Goal: Task Accomplishment & Management: Manage account settings

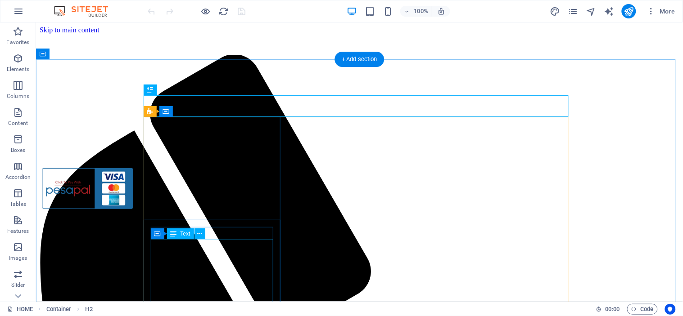
scroll to position [568, 0]
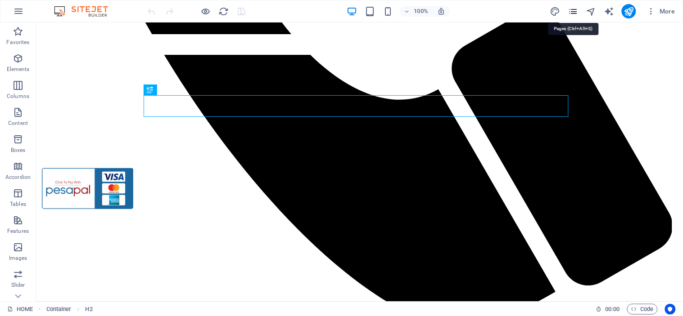
click at [575, 10] on icon "pages" at bounding box center [573, 11] width 10 height 10
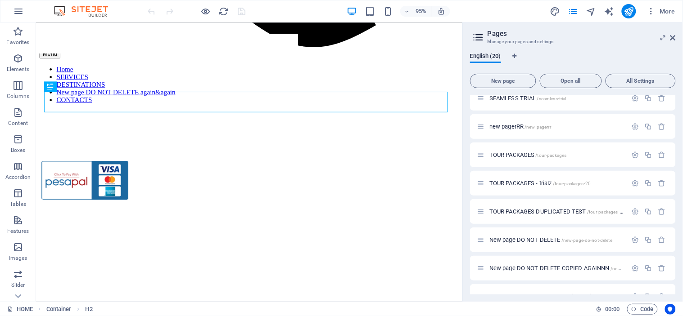
scroll to position [367, 0]
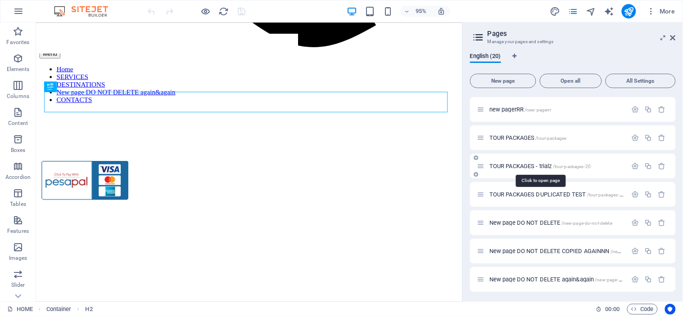
click at [536, 164] on span "TOUR PACKAGES - trialz /tour-packages-20" at bounding box center [539, 166] width 101 height 7
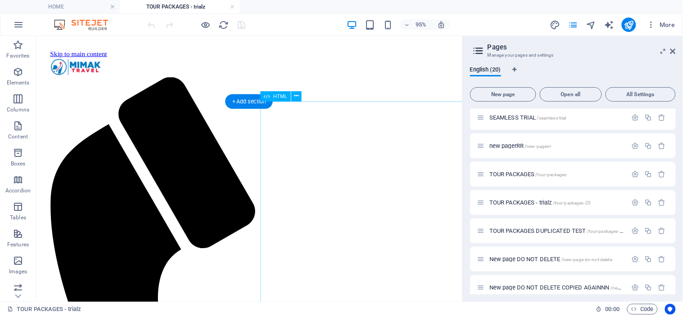
scroll to position [0, 0]
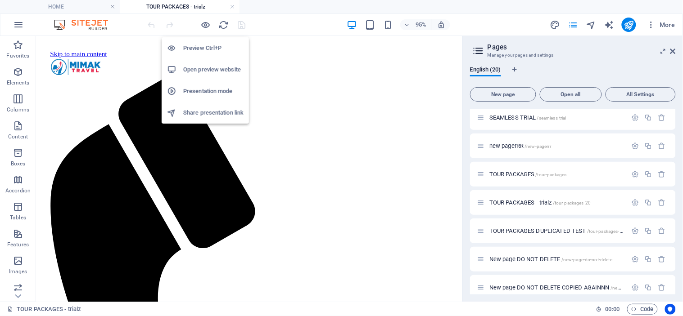
click at [200, 43] on h6 "Preview Ctrl+P" at bounding box center [213, 48] width 60 height 11
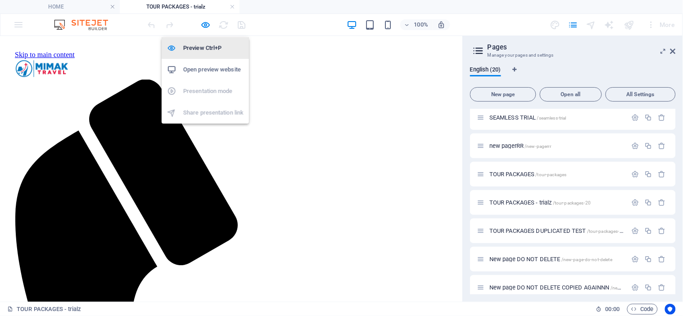
click at [204, 47] on h6 "Preview Ctrl+P" at bounding box center [213, 48] width 60 height 11
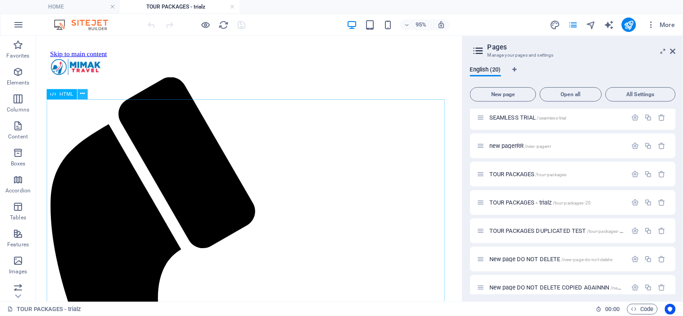
click at [81, 96] on icon at bounding box center [82, 94] width 5 height 9
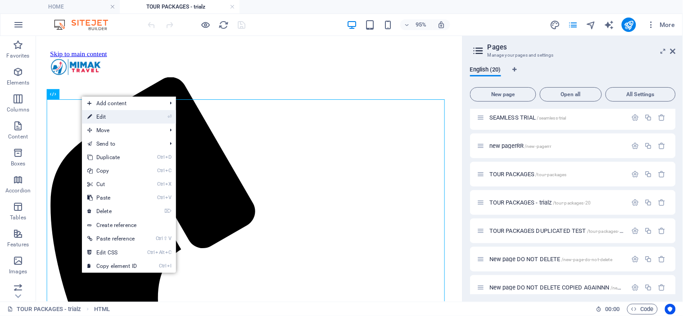
drag, startPoint x: 132, startPoint y: 115, endPoint x: 316, endPoint y: 265, distance: 236.8
click at [132, 115] on link "⏎ Edit" at bounding box center [112, 117] width 60 height 14
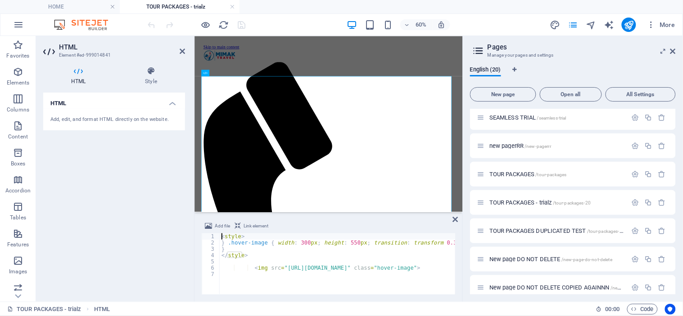
type textarea "<img src="[URL][DOMAIN_NAME]" class="hover-image">"
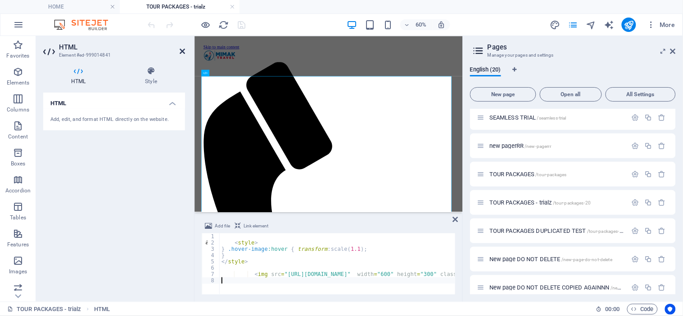
drag, startPoint x: 155, startPoint y: 15, endPoint x: 183, endPoint y: 50, distance: 45.2
click at [183, 50] on icon at bounding box center [182, 51] width 5 height 7
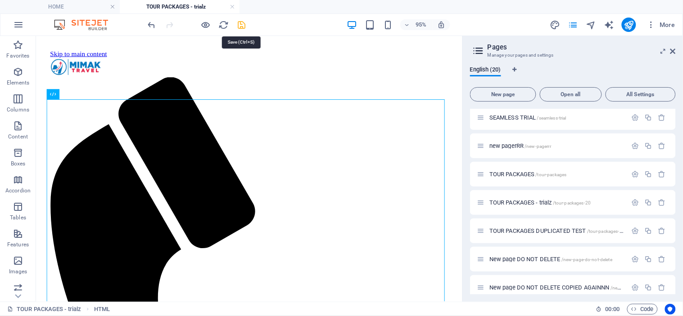
click at [240, 26] on icon "save" at bounding box center [242, 25] width 10 height 10
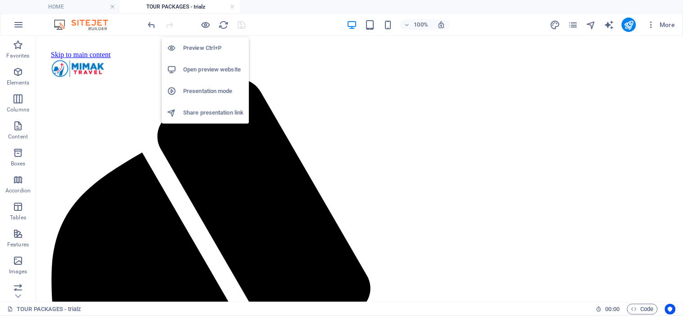
click at [202, 46] on h6 "Preview Ctrl+P" at bounding box center [213, 48] width 60 height 11
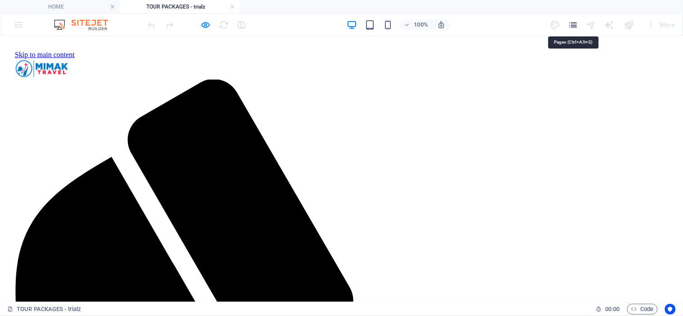
click at [577, 22] on icon "pages" at bounding box center [573, 25] width 10 height 10
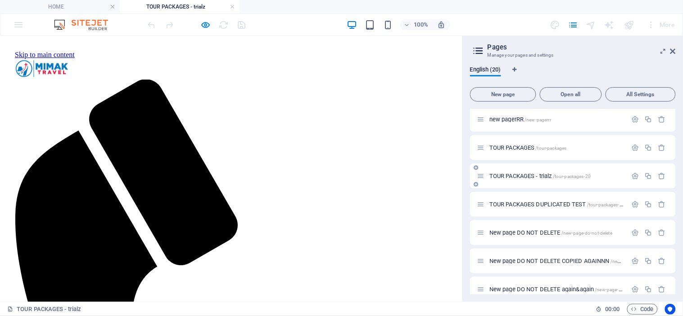
scroll to position [380, 0]
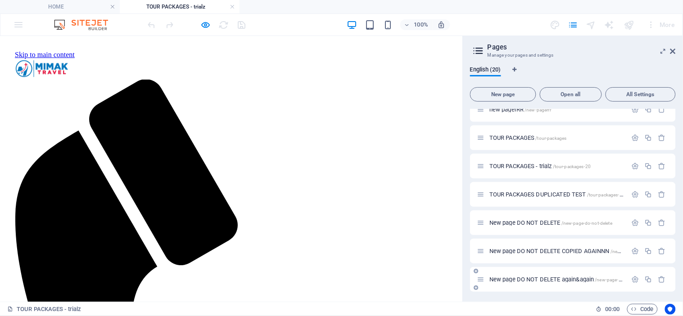
click at [555, 278] on span "New page DO NOT DELETE again&again /new-page-do-not-delete-18" at bounding box center [570, 279] width 163 height 7
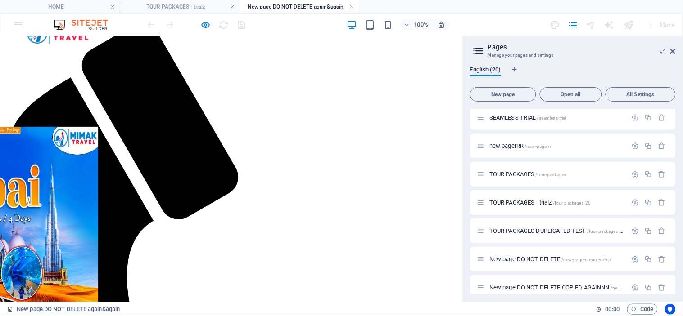
scroll to position [0, 0]
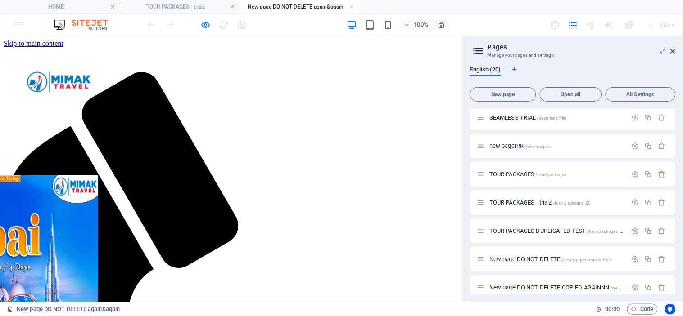
drag, startPoint x: 52, startPoint y: 135, endPoint x: 122, endPoint y: 53, distance: 107.9
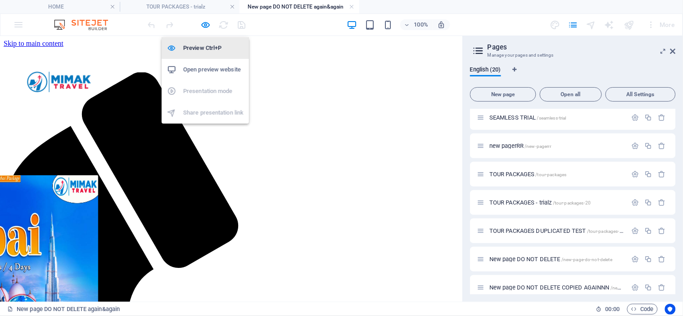
click at [203, 43] on h6 "Preview Ctrl+P" at bounding box center [213, 48] width 60 height 11
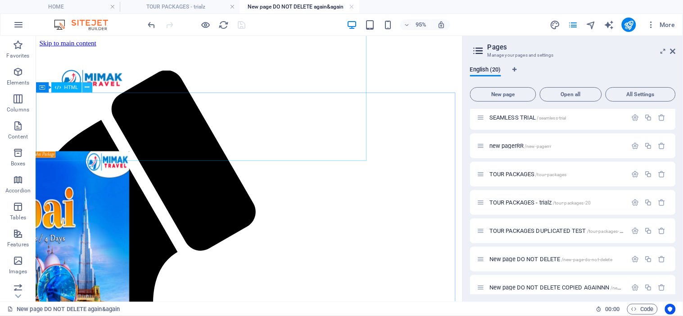
click at [86, 89] on icon at bounding box center [87, 87] width 5 height 9
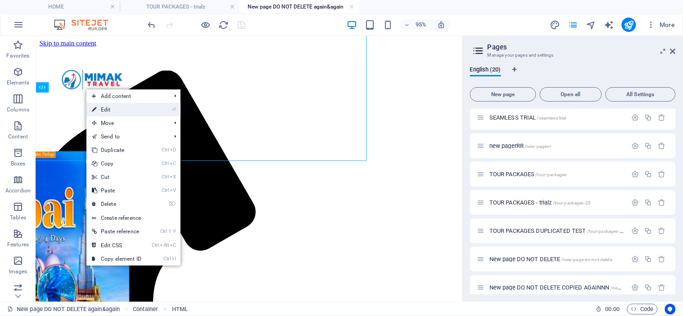
click at [114, 113] on link "⏎ Edit" at bounding box center [116, 110] width 60 height 14
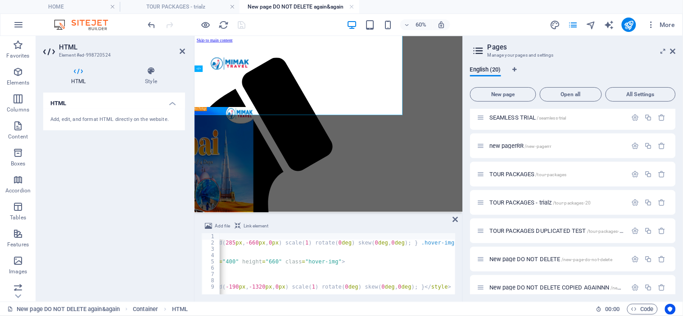
scroll to position [0, 162]
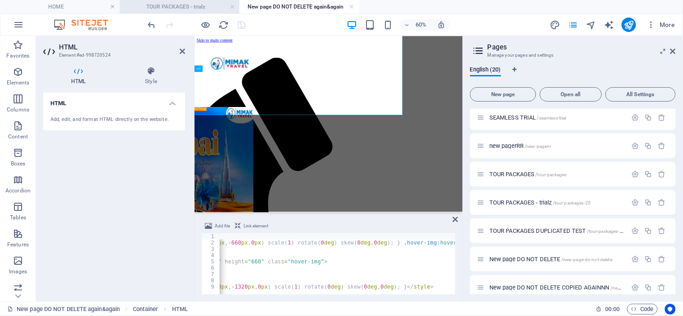
click at [167, 5] on h4 "TOUR PACKAGES - trialz" at bounding box center [180, 7] width 120 height 10
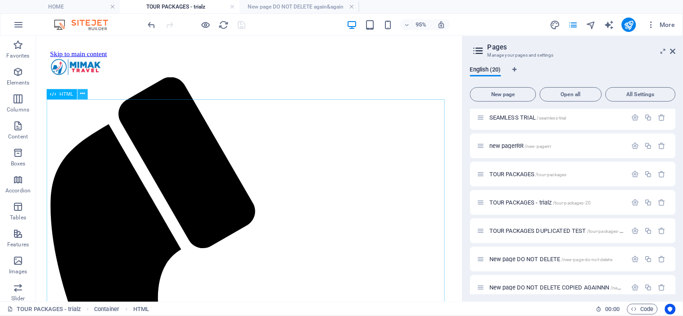
click at [83, 94] on icon at bounding box center [82, 94] width 5 height 9
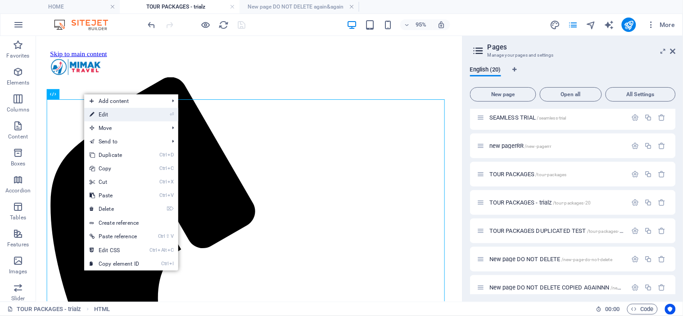
click at [117, 113] on link "⏎ Edit" at bounding box center [114, 115] width 60 height 14
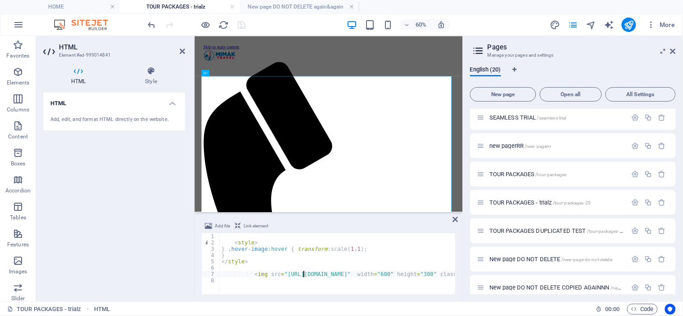
click at [302, 273] on div "< style > } .hover-image :hover { transform : scale( 1.1 ) ; } </ style > < img…" at bounding box center [443, 271] width 446 height 74
type textarea "<img src="[URL][DOMAIN_NAME]" width="600" height="300" class="hover-image">"
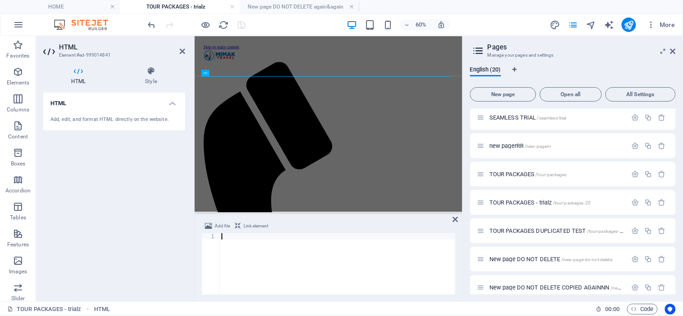
type textarea "</html>"
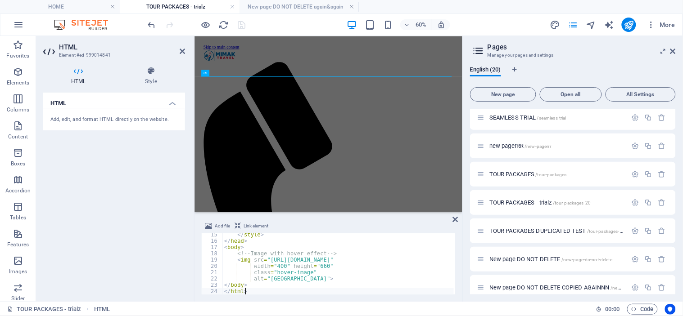
scroll to position [90, 0]
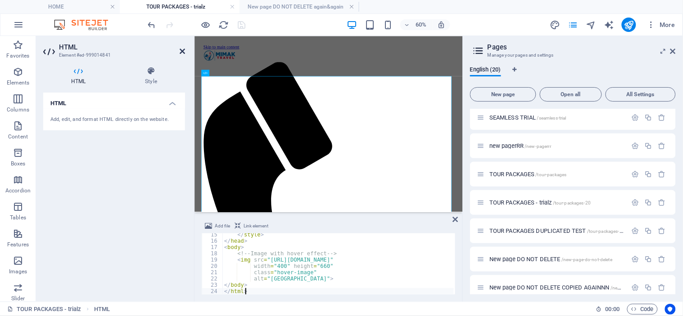
click at [183, 51] on icon at bounding box center [182, 51] width 5 height 7
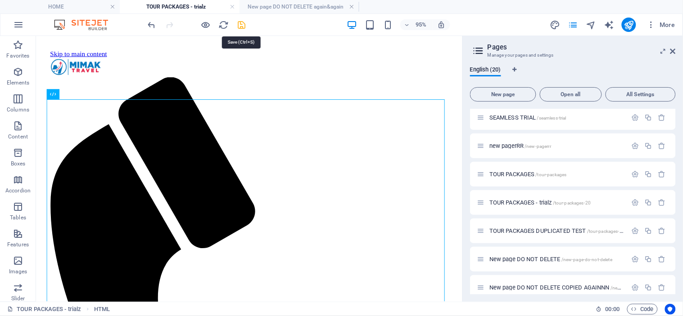
click at [242, 24] on icon "save" at bounding box center [242, 25] width 10 height 10
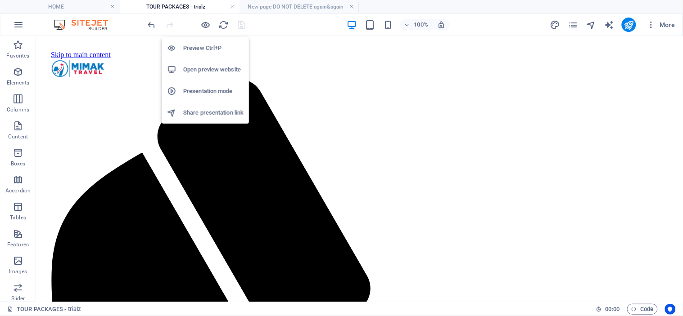
click at [203, 44] on h6 "Preview Ctrl+P" at bounding box center [213, 48] width 60 height 11
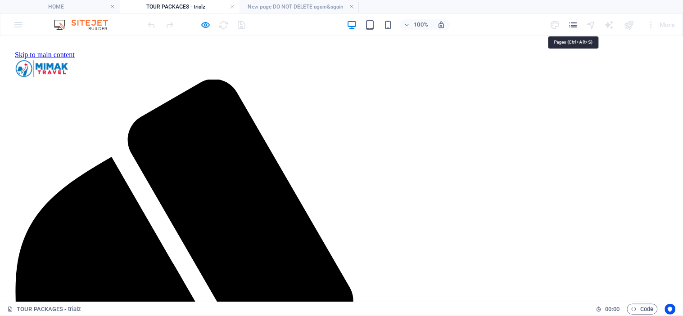
click at [575, 23] on icon "pages" at bounding box center [573, 25] width 10 height 10
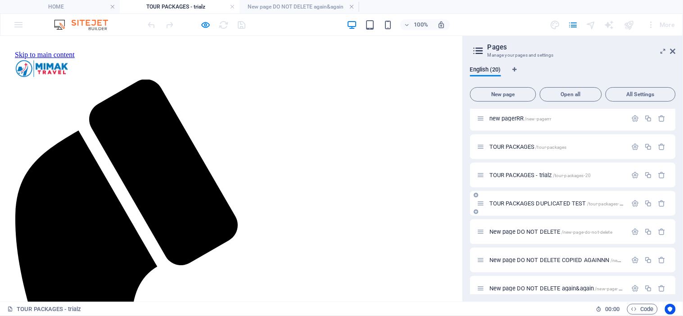
scroll to position [380, 0]
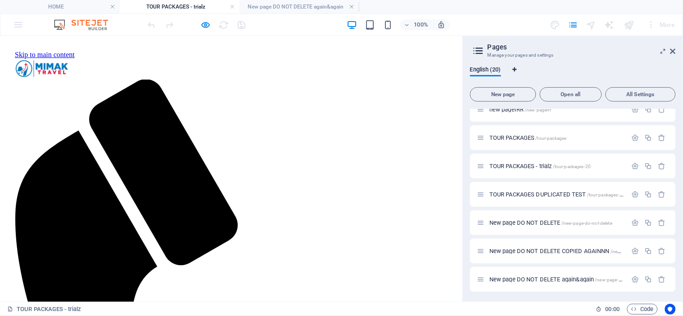
click at [515, 70] on icon "Language Tabs" at bounding box center [515, 69] width 4 height 5
select select "41"
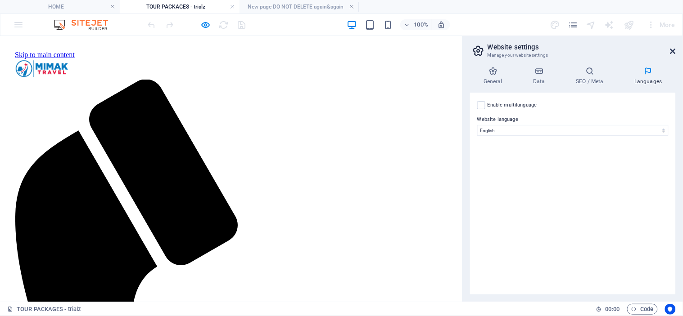
click at [672, 49] on icon at bounding box center [672, 51] width 5 height 7
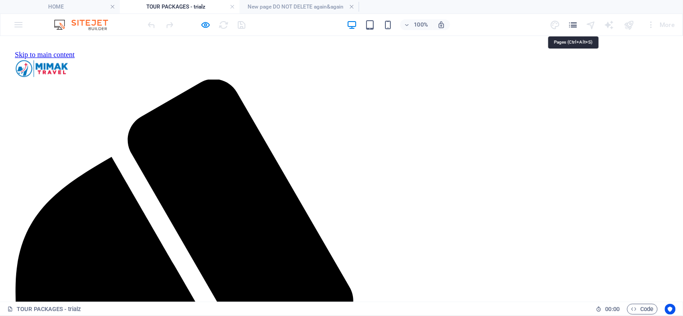
click at [576, 23] on icon "pages" at bounding box center [573, 25] width 10 height 10
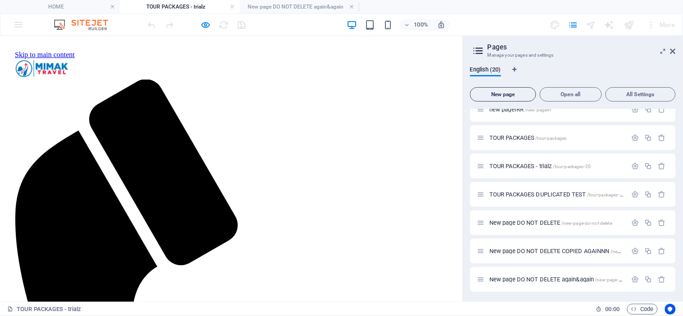
click at [500, 93] on span "New page" at bounding box center [503, 94] width 58 height 5
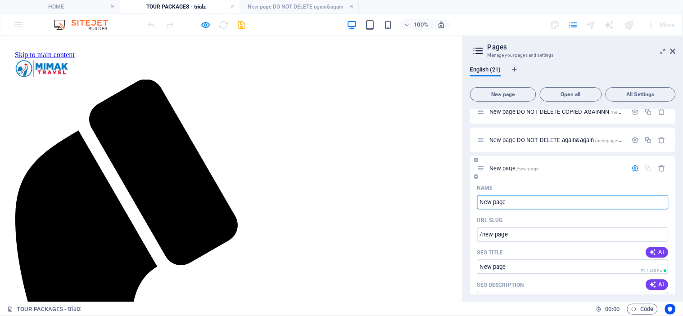
type input "h"
type input "new"
type input "/h"
type input "new ht"
type input "/new"
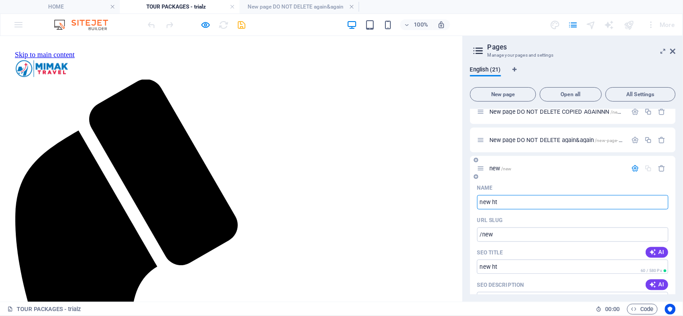
type input "new ht"
type input "/new-ht"
type input "new html codin"
type input "/new-html"
type input "new html coding"
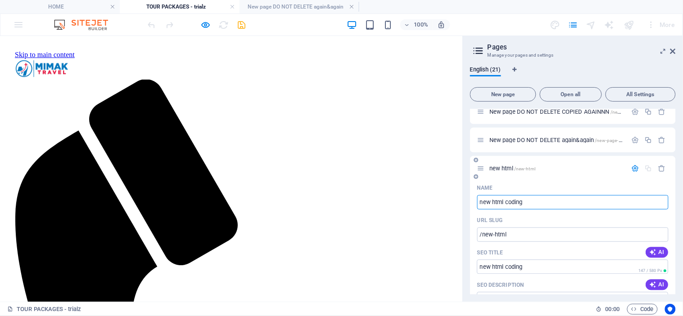
type input "/new-html-coding"
type input "new html coding DO NOT DEL"
type input "/new-html-coding-do-not"
type input "new html coding DO NOT DEL"
type input "/new-html-coding-do-not-del"
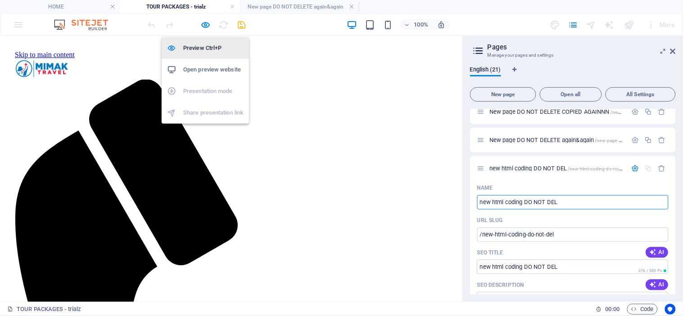
type input "new html coding DO NOT DEL"
click at [201, 43] on h6 "Preview Ctrl+P" at bounding box center [213, 48] width 60 height 11
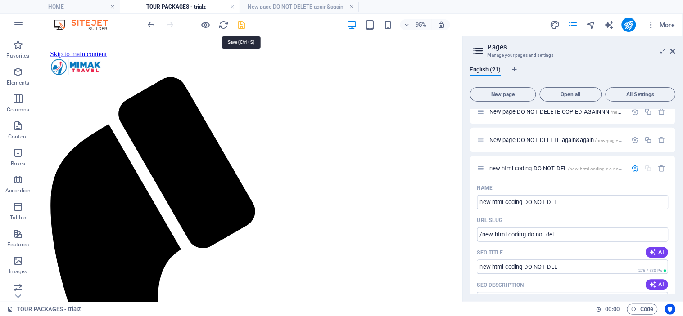
click at [241, 26] on icon "save" at bounding box center [242, 25] width 10 height 10
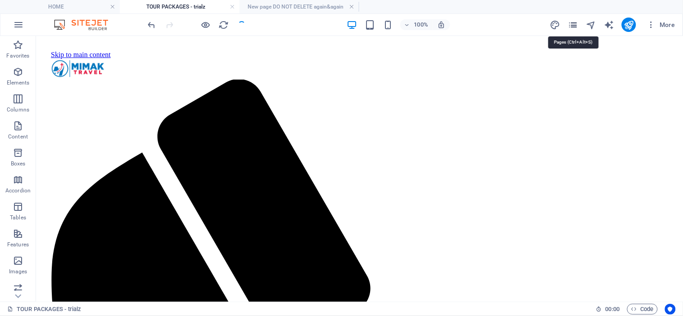
click at [575, 24] on icon "pages" at bounding box center [573, 25] width 10 height 10
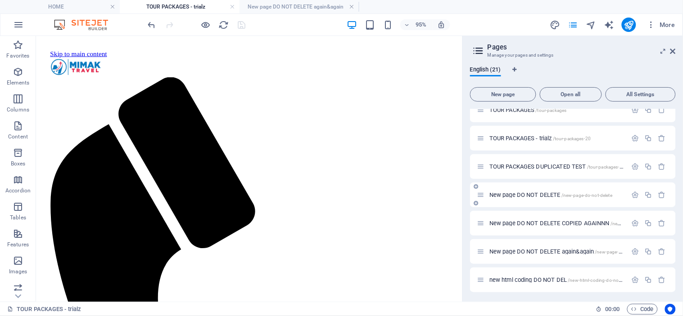
scroll to position [409, 0]
click at [532, 278] on span "new html coding DO NOT DEL /new-html-coding-do-not-del" at bounding box center [558, 279] width 138 height 7
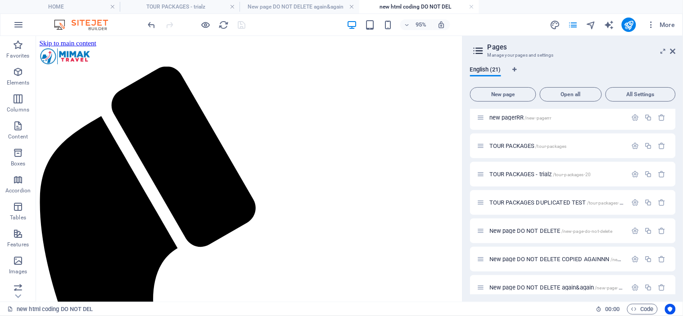
scroll to position [0, 0]
click at [80, 84] on icon at bounding box center [80, 83] width 5 height 9
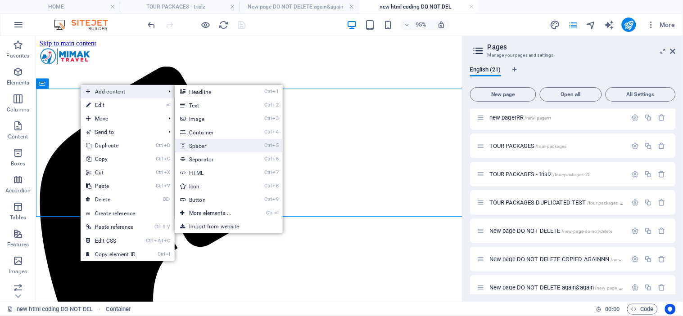
click at [231, 147] on link "Ctrl 5 Spacer" at bounding box center [212, 146] width 74 height 14
select select "px"
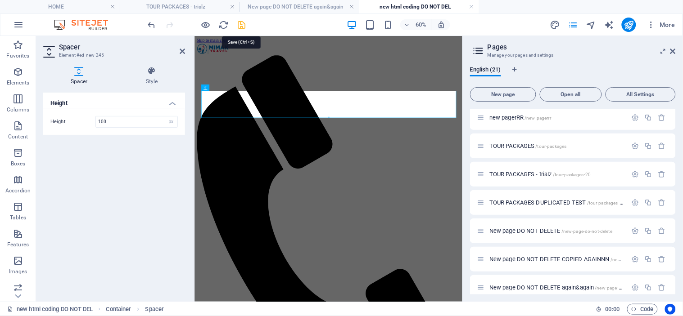
type input "100"
click at [243, 25] on icon "save" at bounding box center [242, 25] width 10 height 10
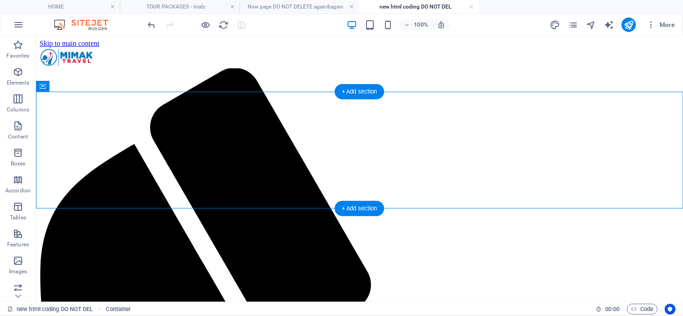
drag, startPoint x: 204, startPoint y: 158, endPoint x: 101, endPoint y: 190, distance: 108.2
click at [349, 207] on div "+ Add section" at bounding box center [359, 208] width 50 height 15
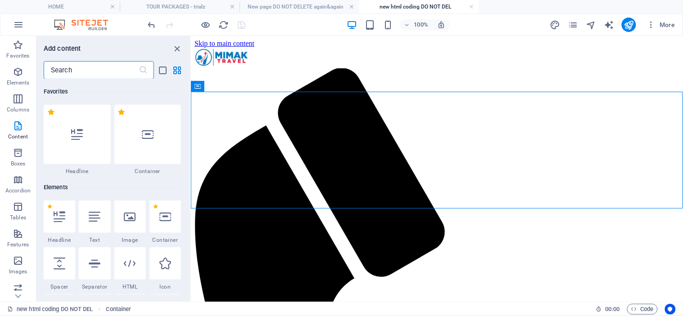
scroll to position [1574, 0]
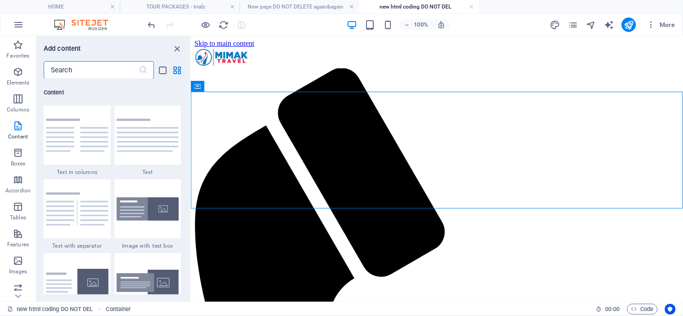
drag, startPoint x: 81, startPoint y: 70, endPoint x: 45, endPoint y: 69, distance: 36.5
click at [45, 69] on input "text" at bounding box center [91, 70] width 95 height 18
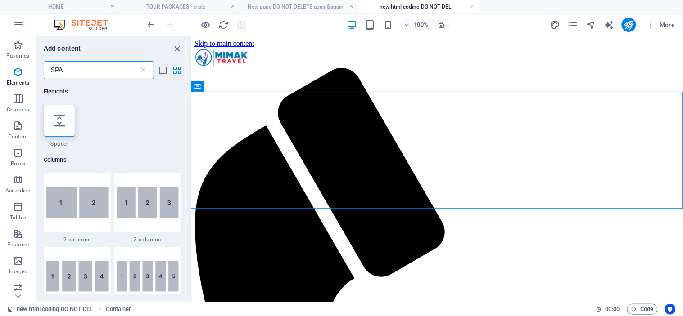
scroll to position [0, 0]
type input "SPA"
click at [59, 123] on icon at bounding box center [60, 121] width 12 height 12
select select "px"
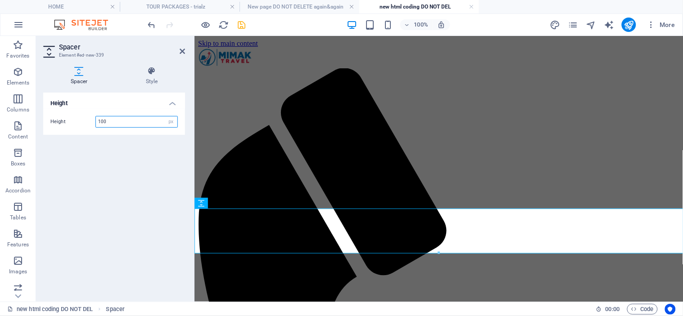
type input "100"
click at [182, 48] on icon at bounding box center [182, 51] width 5 height 7
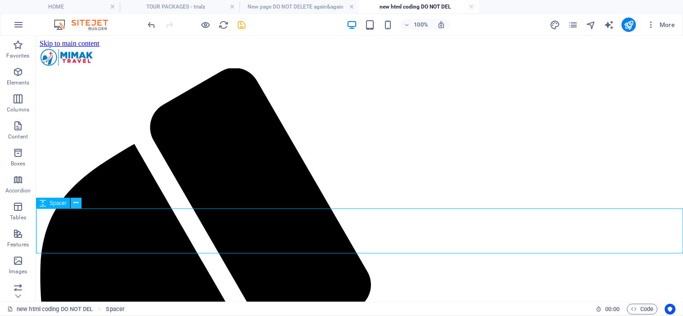
click at [77, 201] on icon at bounding box center [76, 202] width 5 height 9
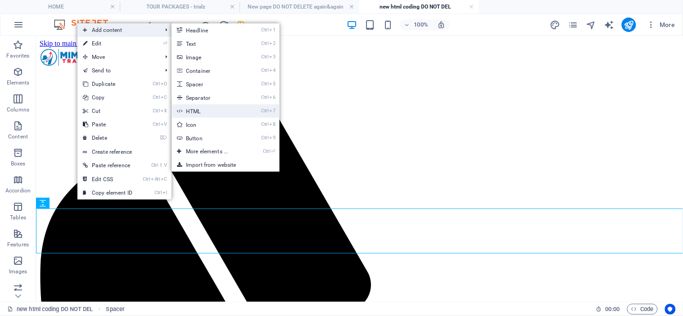
click at [223, 111] on link "Ctrl 7 HTML" at bounding box center [208, 111] width 74 height 14
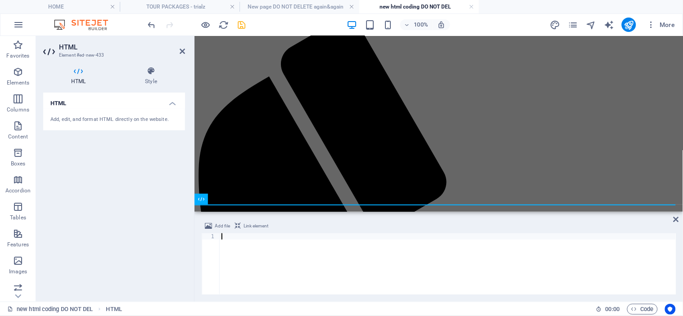
type textarea "</html>"
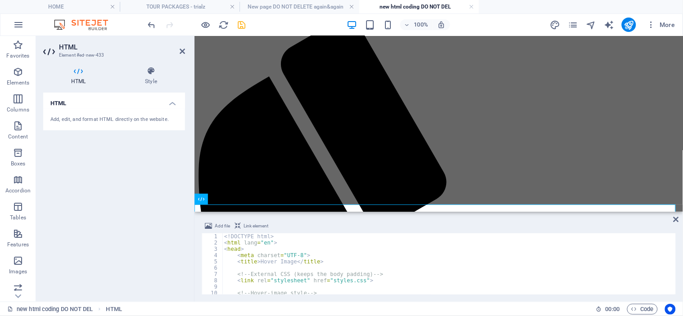
scroll to position [90, 0]
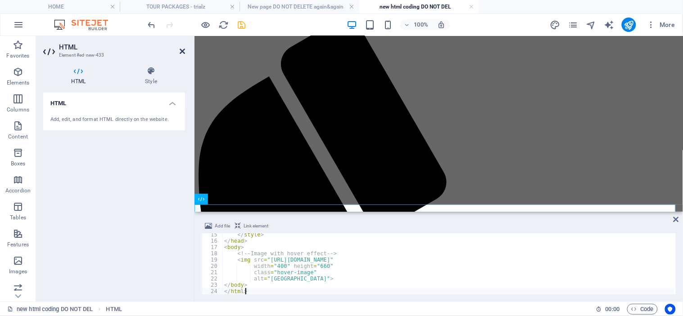
click at [183, 50] on icon at bounding box center [182, 51] width 5 height 7
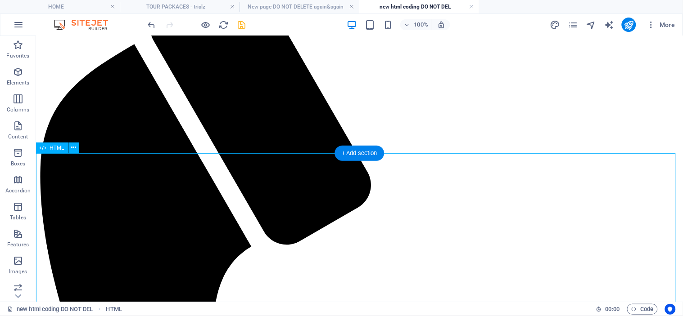
scroll to position [98, 0]
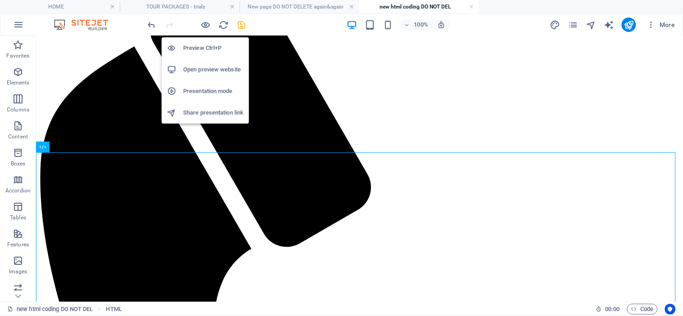
click at [196, 44] on h6 "Preview Ctrl+P" at bounding box center [213, 48] width 60 height 11
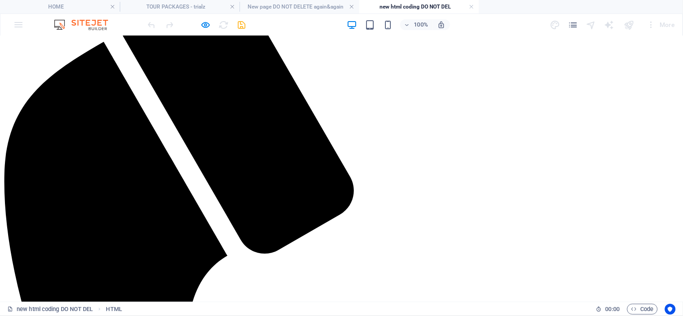
scroll to position [95, 0]
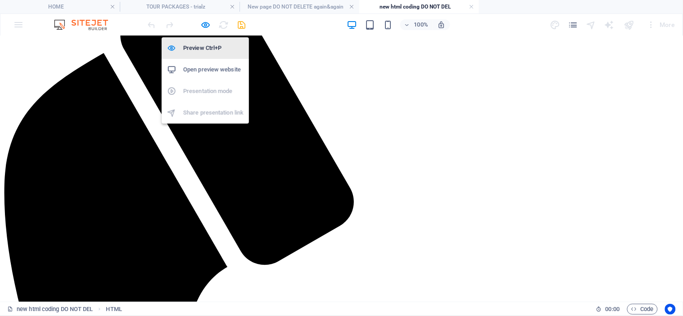
click at [200, 44] on h6 "Preview Ctrl+P" at bounding box center [213, 48] width 60 height 11
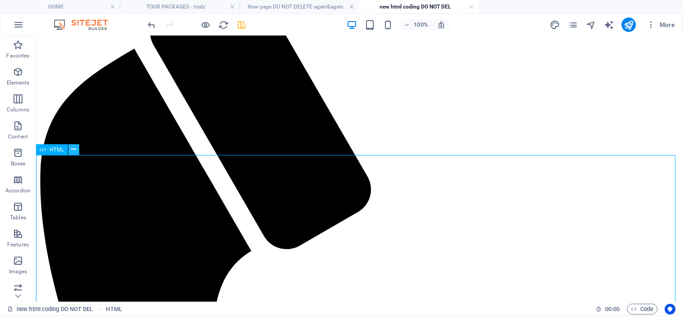
click at [74, 150] on icon at bounding box center [73, 149] width 5 height 9
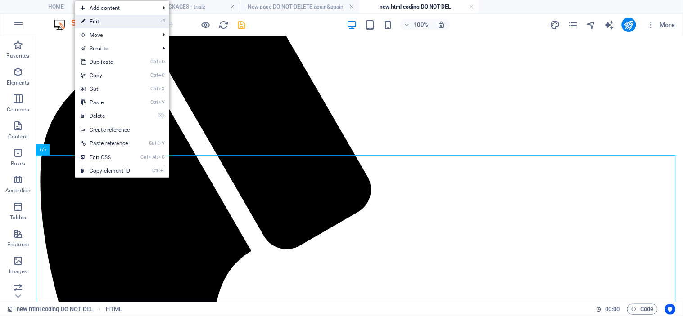
click at [120, 19] on link "⏎ Edit" at bounding box center [105, 22] width 60 height 14
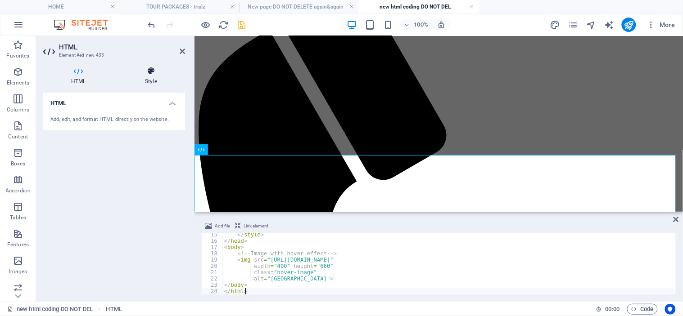
click at [149, 72] on icon at bounding box center [151, 71] width 68 height 9
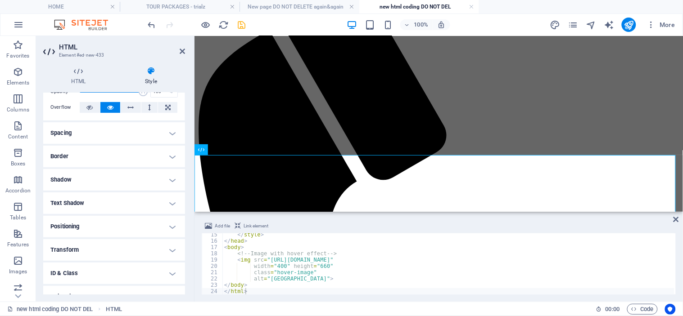
scroll to position [81, 0]
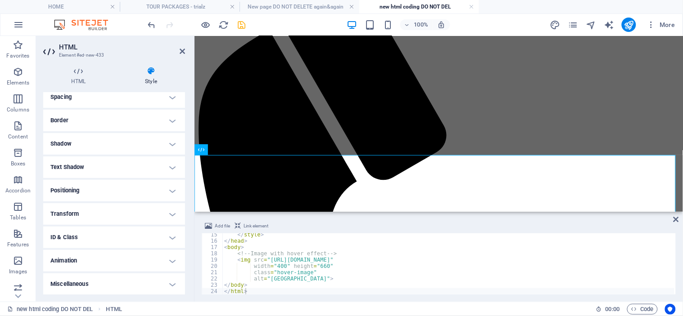
click at [118, 212] on h4 "Transform" at bounding box center [114, 214] width 142 height 22
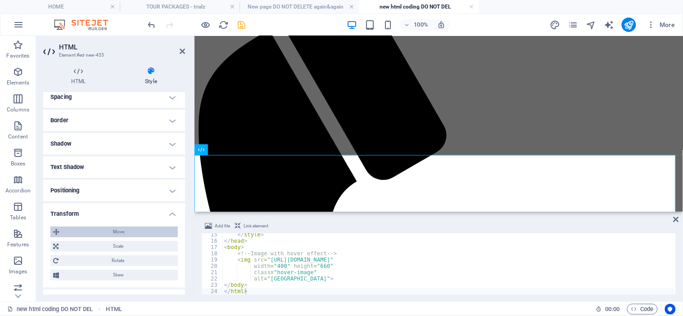
click at [126, 230] on span "Move" at bounding box center [118, 232] width 113 height 11
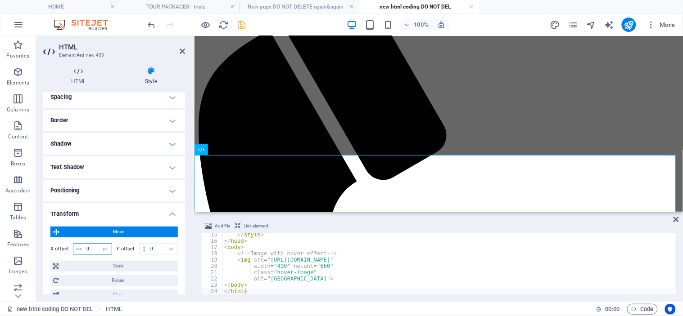
drag, startPoint x: 94, startPoint y: 246, endPoint x: 81, endPoint y: 243, distance: 12.8
click at [81, 243] on div "0 px rem % em vh vw" at bounding box center [92, 249] width 39 height 12
click at [86, 245] on div "10 px rem % em vh vw" at bounding box center [92, 249] width 39 height 12
drag, startPoint x: 92, startPoint y: 249, endPoint x: 82, endPoint y: 248, distance: 9.9
click at [82, 248] on div "10 px rem % em vh vw" at bounding box center [92, 249] width 39 height 12
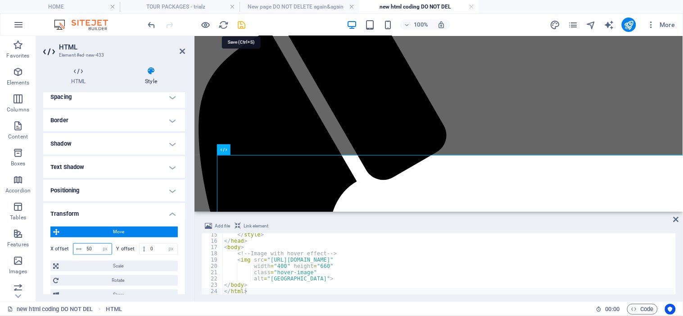
type input "50"
click at [245, 20] on icon "save" at bounding box center [242, 25] width 10 height 10
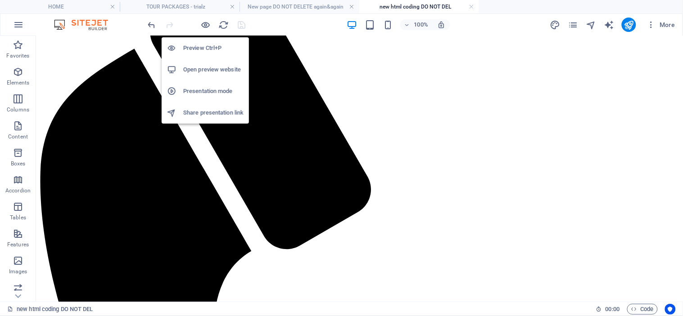
click at [205, 44] on h6 "Preview Ctrl+P" at bounding box center [213, 48] width 60 height 11
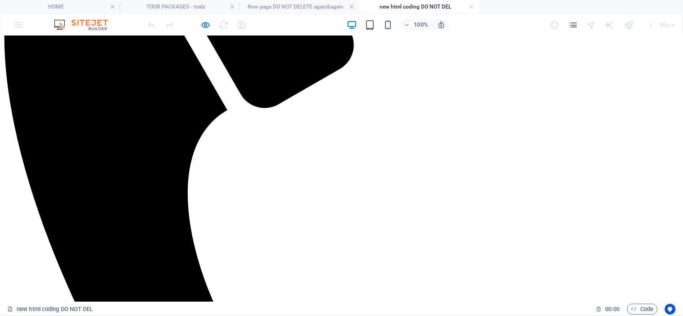
scroll to position [253, 0]
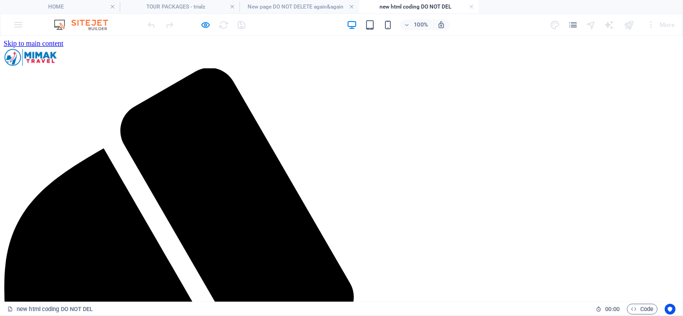
scroll to position [607, 0]
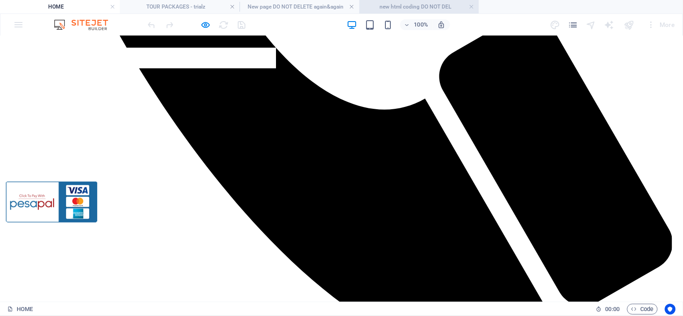
click at [408, 5] on h4 "new html coding DO NOT DEL" at bounding box center [419, 7] width 120 height 10
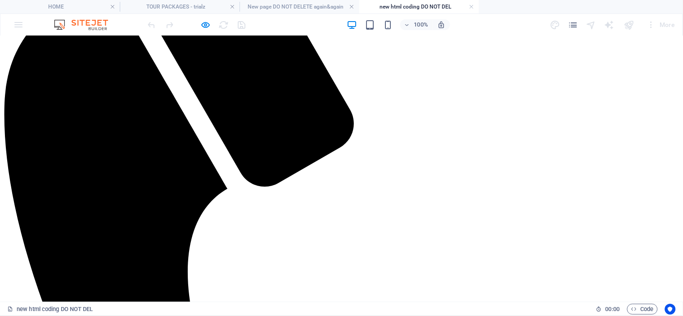
scroll to position [103, 0]
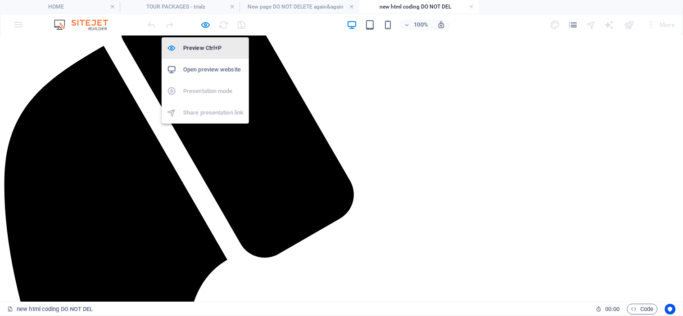
click at [206, 41] on li "Preview Ctrl+P" at bounding box center [205, 48] width 87 height 22
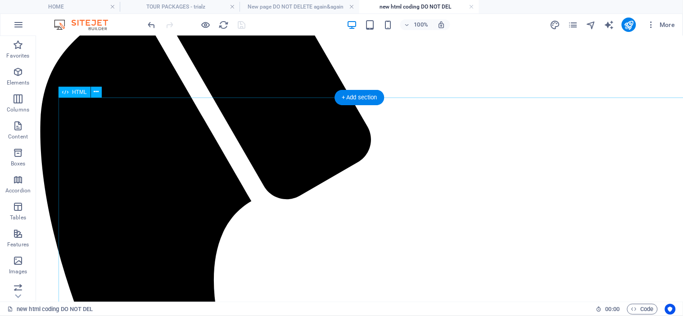
scroll to position [153, 0]
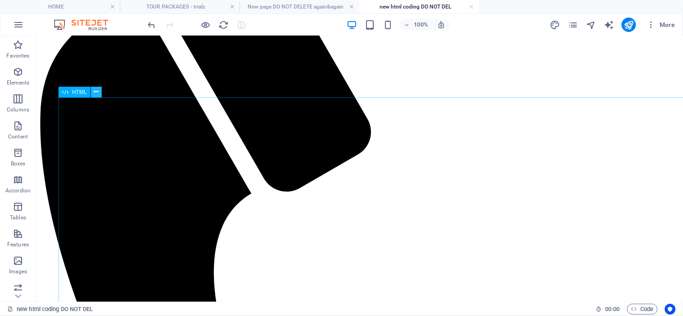
click at [97, 90] on icon at bounding box center [96, 91] width 5 height 9
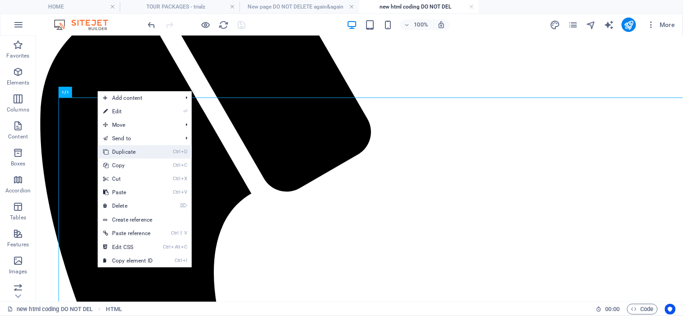
click at [153, 149] on link "Ctrl D Duplicate" at bounding box center [128, 152] width 60 height 14
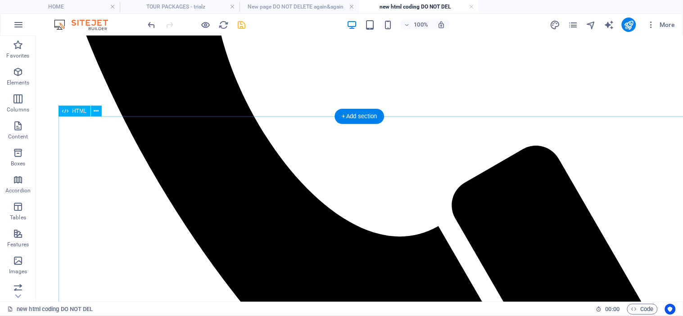
scroll to position [431, 0]
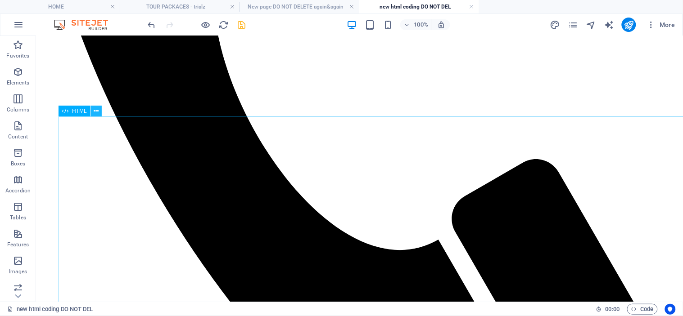
click at [97, 111] on icon at bounding box center [96, 111] width 5 height 9
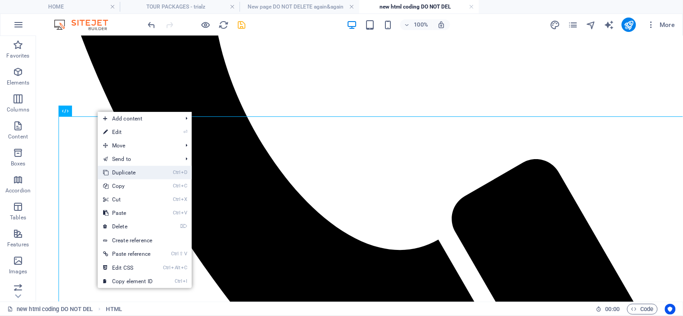
click at [154, 174] on link "Ctrl D Duplicate" at bounding box center [128, 173] width 60 height 14
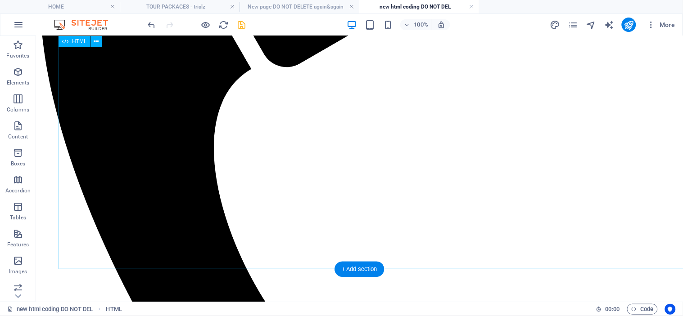
scroll to position [378, 0]
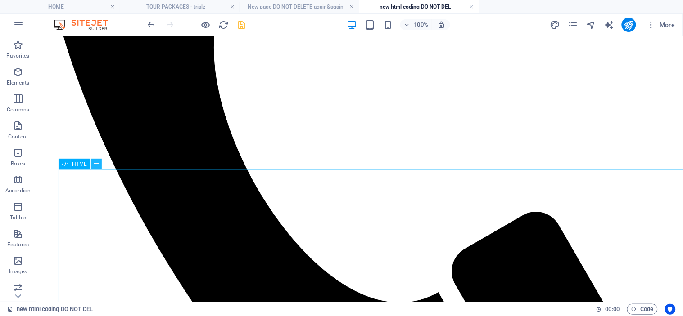
click at [95, 163] on icon at bounding box center [96, 163] width 5 height 9
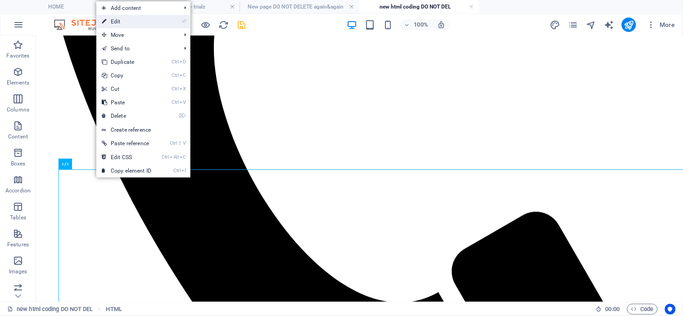
click at [150, 17] on link "⏎ Edit" at bounding box center [126, 22] width 60 height 14
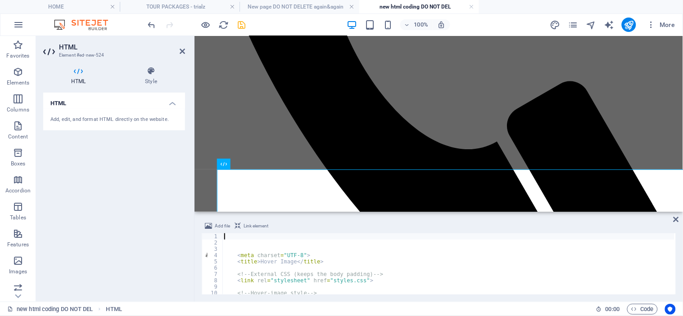
scroll to position [47, 0]
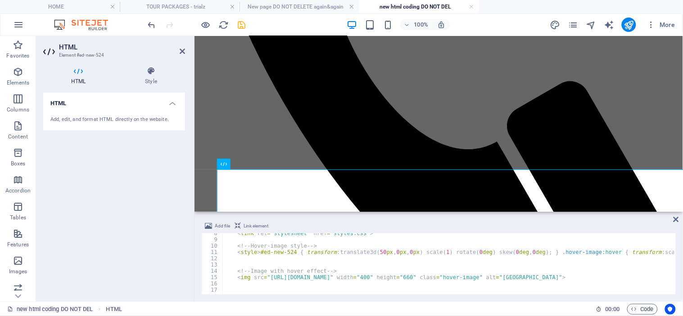
click at [266, 275] on div "< link rel = "stylesheet" href = "styles.css" > <!-- Hover‑image style --> < st…" at bounding box center [464, 266] width 485 height 72
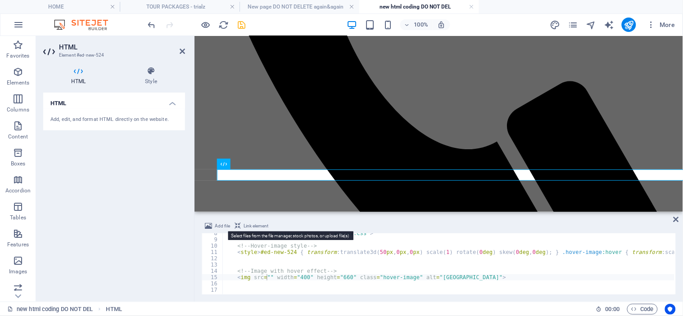
click at [220, 225] on span "Add file" at bounding box center [222, 226] width 15 height 11
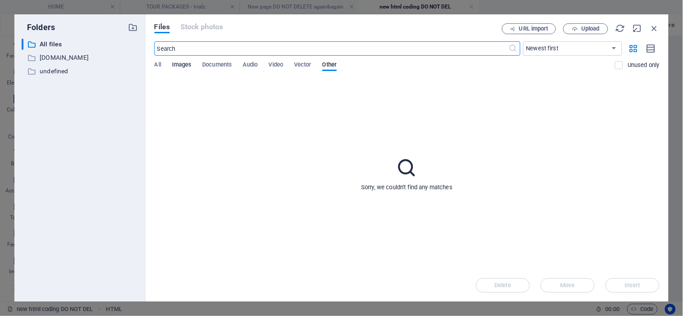
click at [181, 65] on span "Images" at bounding box center [182, 65] width 20 height 13
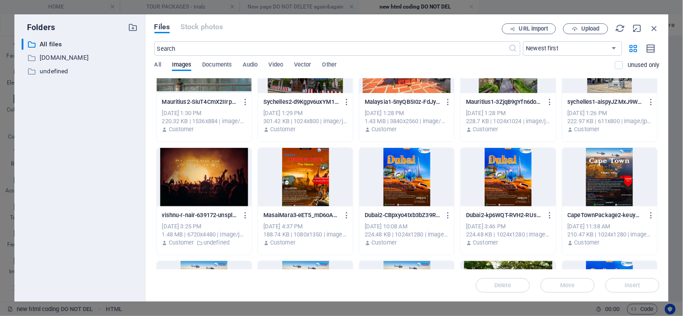
scroll to position [400, 0]
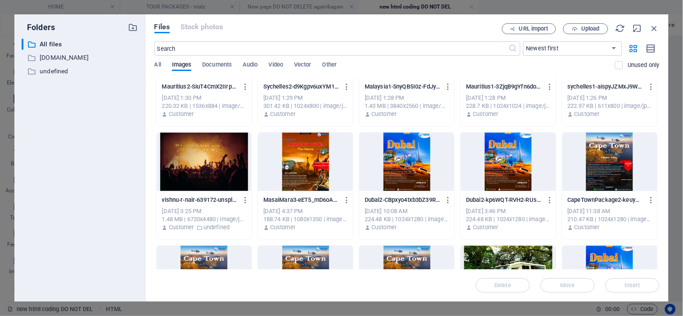
click at [317, 161] on div at bounding box center [305, 162] width 95 height 59
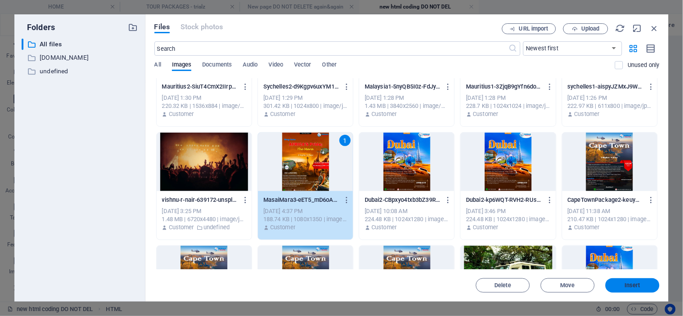
click at [644, 280] on button "Insert" at bounding box center [632, 286] width 54 height 14
type textarea "<img src="[URL][DOMAIN_NAME]" width="400" height="660" class="hover-image" alt=…"
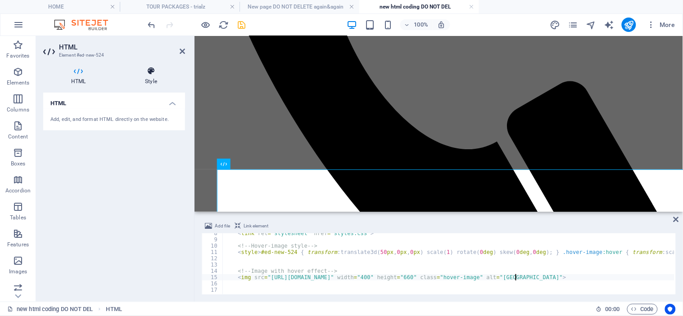
click at [149, 73] on icon at bounding box center [151, 71] width 68 height 9
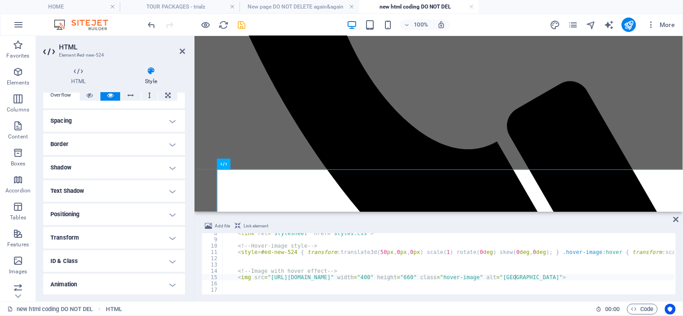
scroll to position [81, 0]
click at [104, 212] on h4 "Transform" at bounding box center [114, 214] width 142 height 22
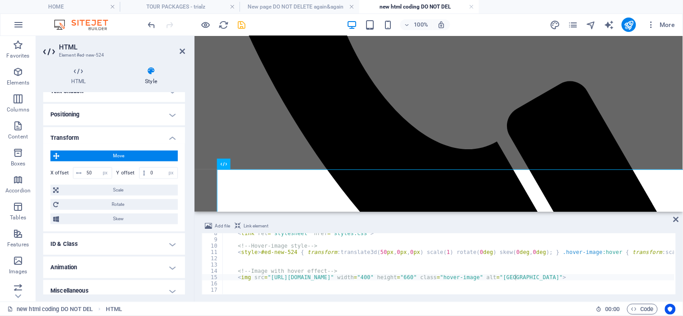
scroll to position [164, 0]
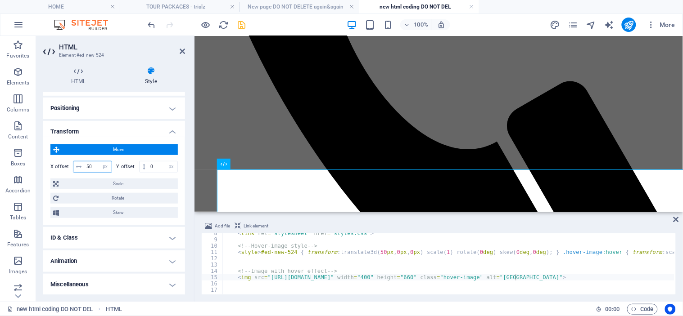
drag, startPoint x: 93, startPoint y: 167, endPoint x: 83, endPoint y: 164, distance: 9.7
click at [83, 164] on div "50 px rem % em vh vw" at bounding box center [92, 167] width 39 height 12
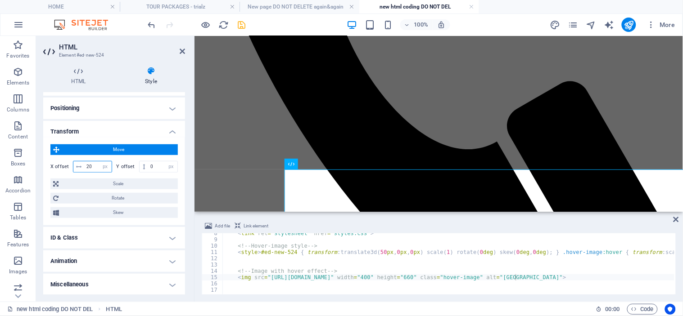
type input "2"
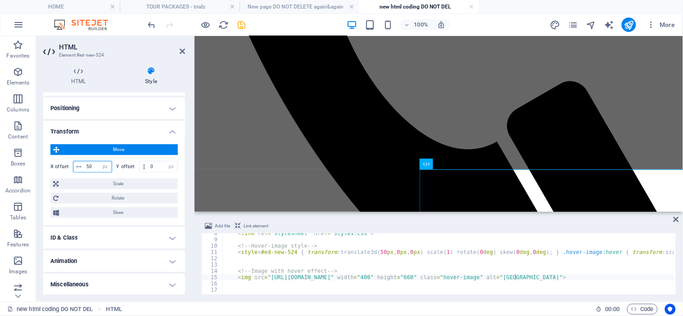
type input "5"
type input "500"
drag, startPoint x: 244, startPoint y: 22, endPoint x: 292, endPoint y: 24, distance: 47.8
click at [244, 22] on icon "save" at bounding box center [242, 25] width 10 height 10
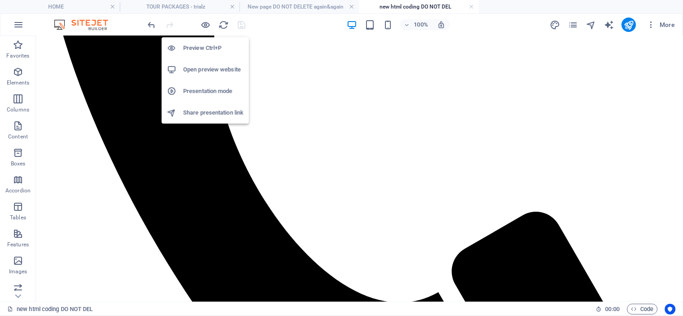
click at [203, 45] on h6 "Preview Ctrl+P" at bounding box center [213, 48] width 60 height 11
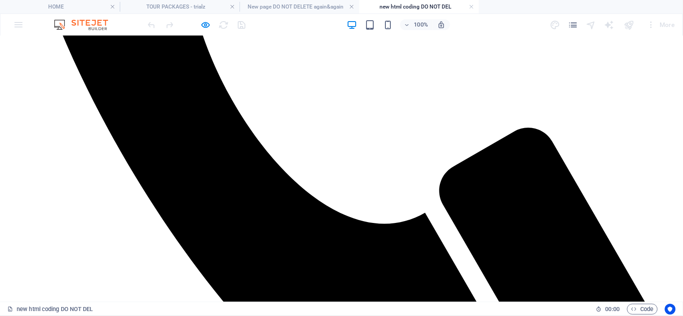
scroll to position [497, 0]
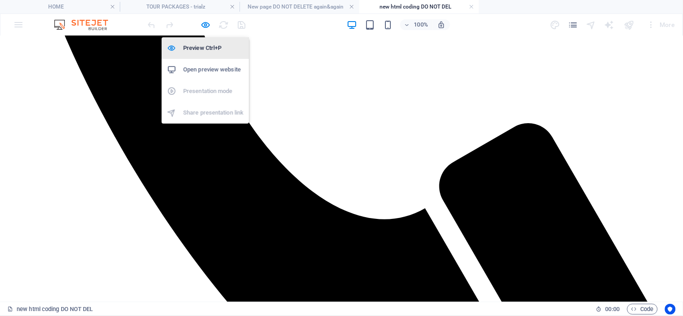
drag, startPoint x: 199, startPoint y: 41, endPoint x: 224, endPoint y: 57, distance: 29.3
click at [199, 41] on li "Preview Ctrl+P" at bounding box center [205, 48] width 87 height 22
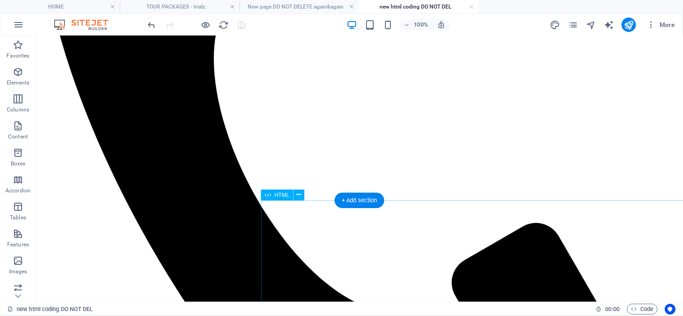
scroll to position [397, 0]
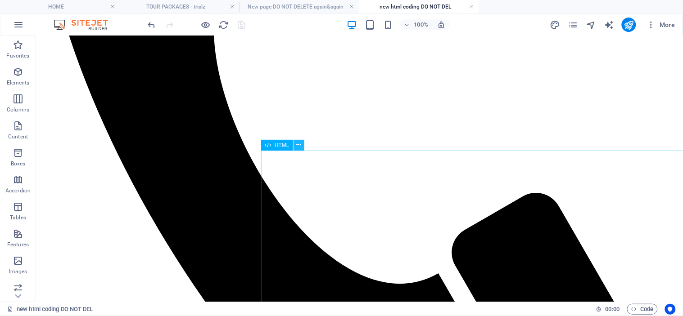
click at [296, 146] on icon at bounding box center [298, 144] width 5 height 9
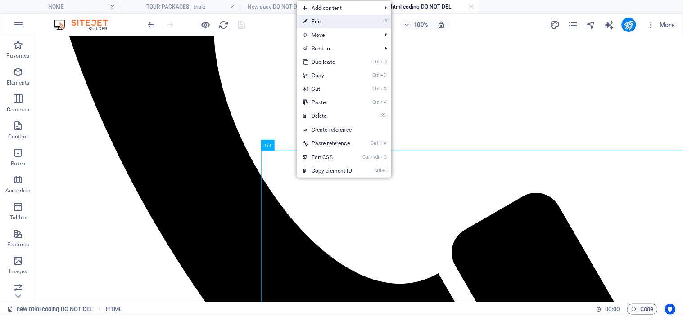
click at [349, 20] on link "⏎ Edit" at bounding box center [327, 22] width 60 height 14
select select "px"
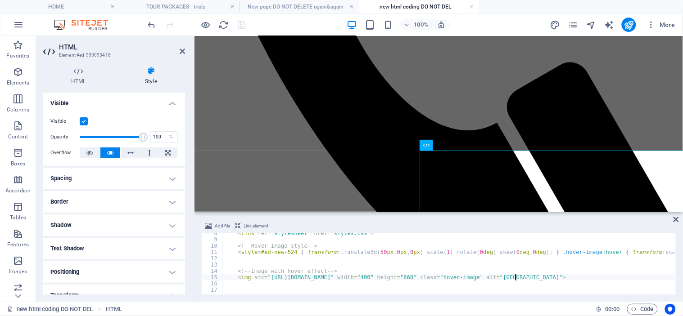
scroll to position [150, 0]
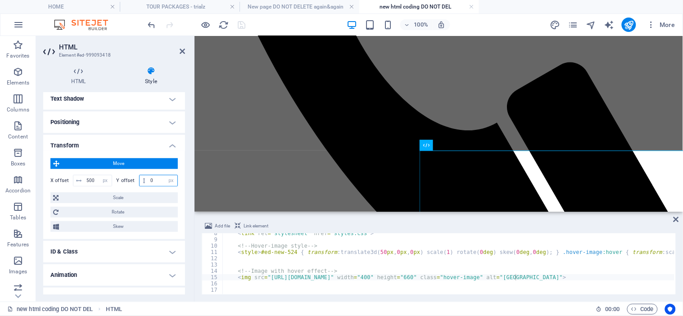
drag, startPoint x: 161, startPoint y: 179, endPoint x: 142, endPoint y: 178, distance: 18.5
click at [142, 178] on div "0 px rem % em vh vw" at bounding box center [158, 181] width 39 height 12
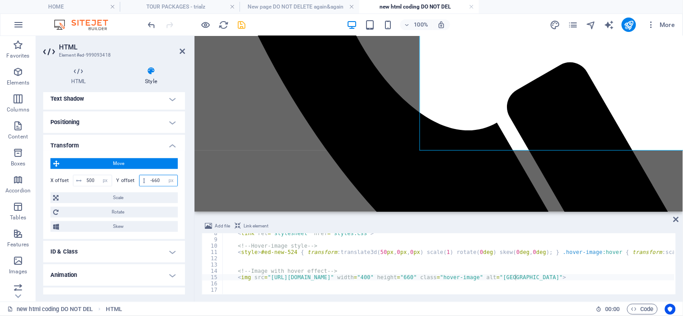
type input "-660"
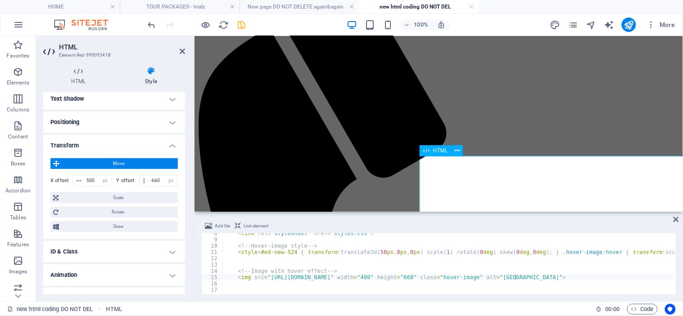
scroll to position [97, 0]
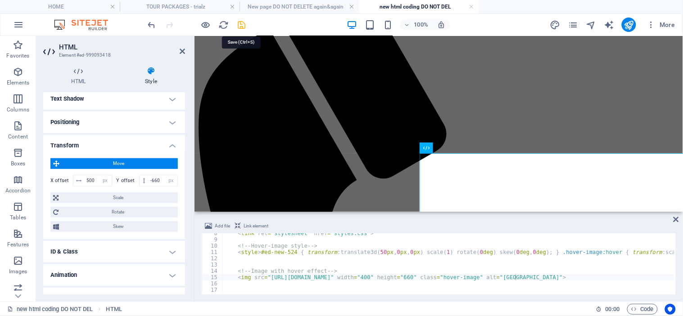
click at [239, 22] on icon "save" at bounding box center [242, 25] width 10 height 10
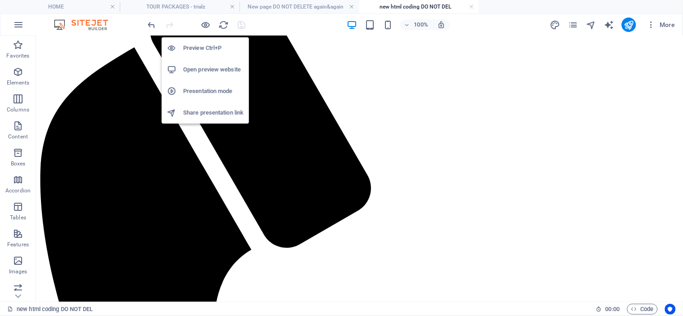
click at [204, 41] on li "Preview Ctrl+P" at bounding box center [205, 48] width 87 height 22
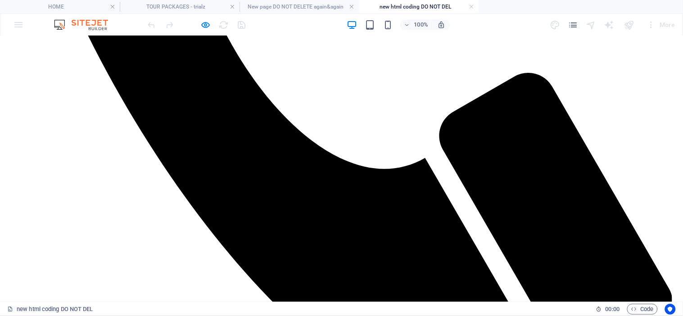
scroll to position [747, 0]
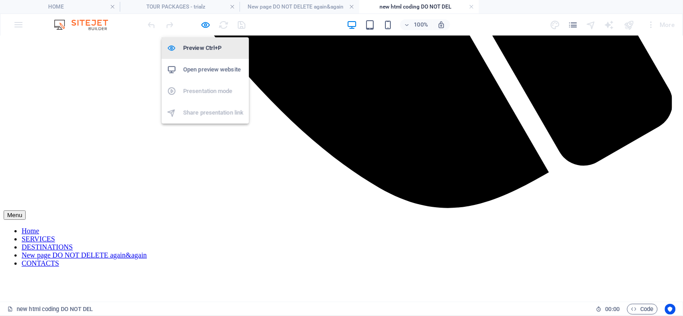
drag, startPoint x: 202, startPoint y: 49, endPoint x: 198, endPoint y: 43, distance: 6.6
click at [201, 48] on h6 "Preview Ctrl+P" at bounding box center [213, 48] width 60 height 11
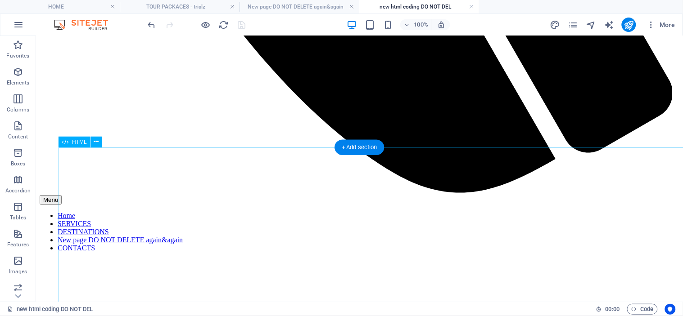
scroll to position [697, 0]
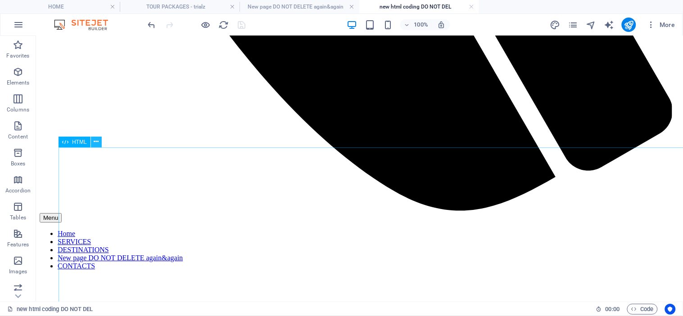
click at [96, 140] on icon at bounding box center [96, 141] width 5 height 9
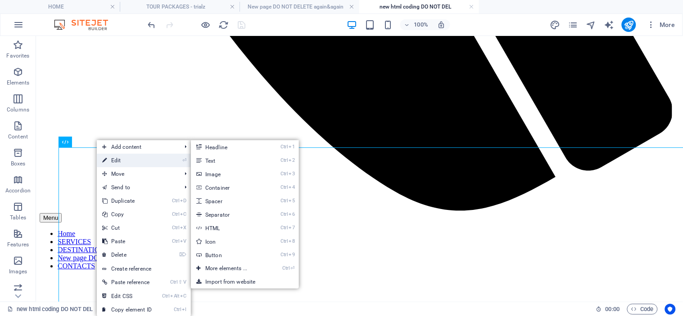
click at [145, 160] on link "⏎ Edit" at bounding box center [127, 161] width 60 height 14
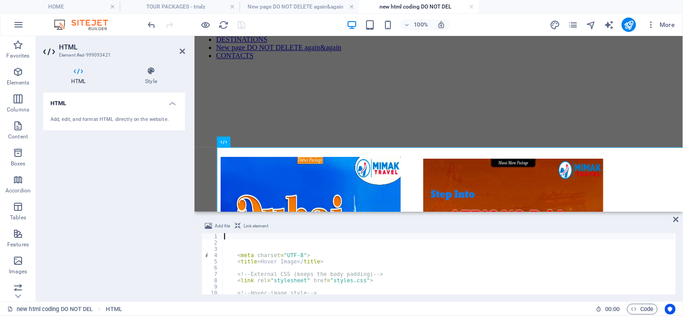
scroll to position [47, 0]
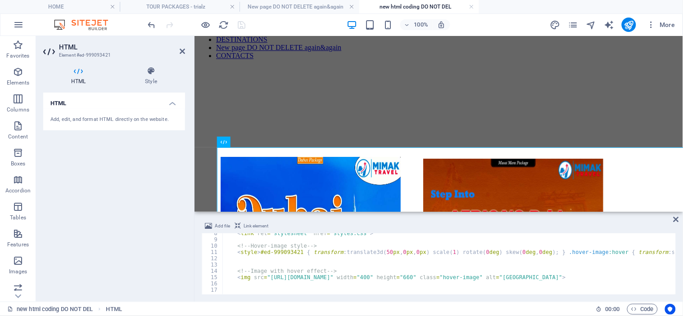
click at [267, 277] on div "< link rel = "stylesheet" href = "styles.css" > <!-- Hover‑image style --> < st…" at bounding box center [467, 266] width 491 height 72
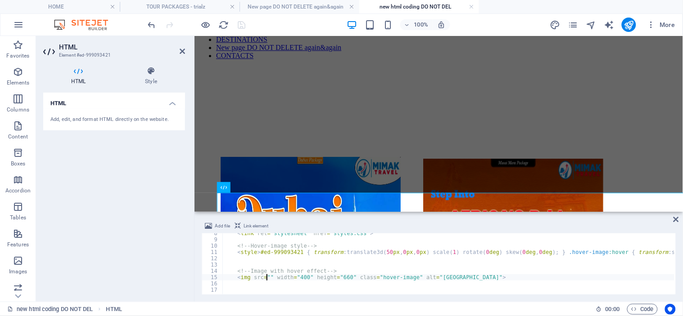
scroll to position [651, 0]
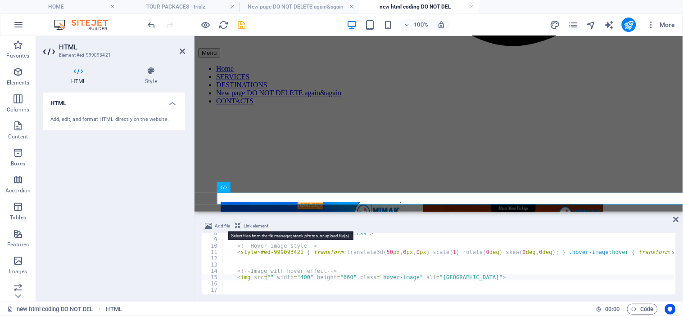
click at [222, 224] on span "Add file" at bounding box center [222, 226] width 15 height 11
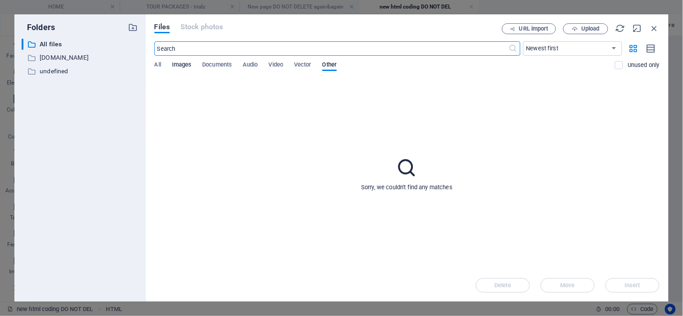
click at [180, 61] on span "Images" at bounding box center [182, 65] width 20 height 13
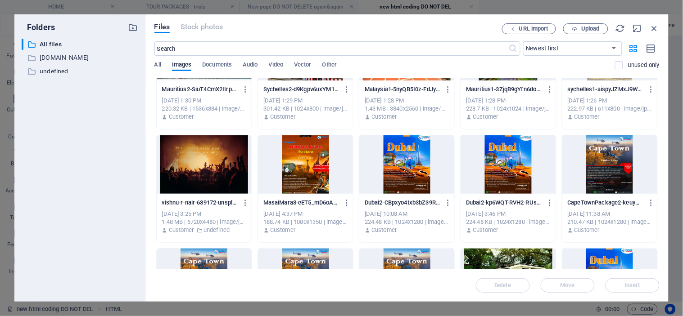
scroll to position [400, 0]
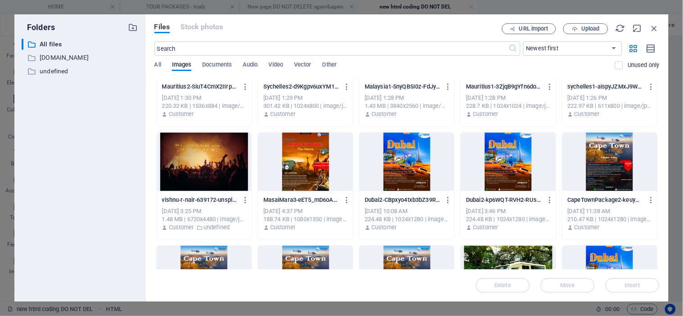
click at [609, 161] on div at bounding box center [609, 162] width 95 height 59
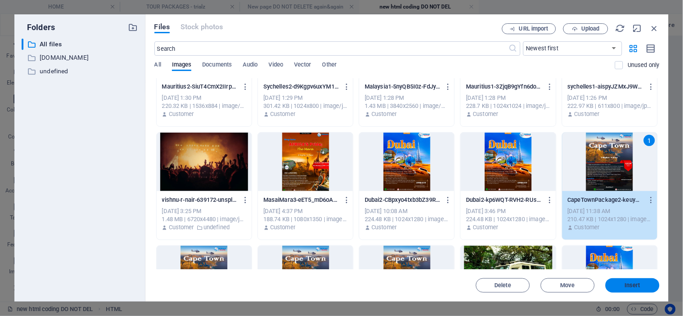
click at [631, 288] on span "Insert" at bounding box center [633, 285] width 16 height 5
type textarea "<img src="[URL][DOMAIN_NAME]" width="400" height="660" class="hover-image" alt=…"
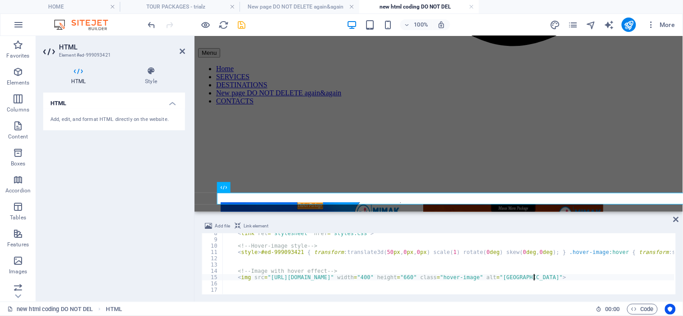
scroll to position [697, 0]
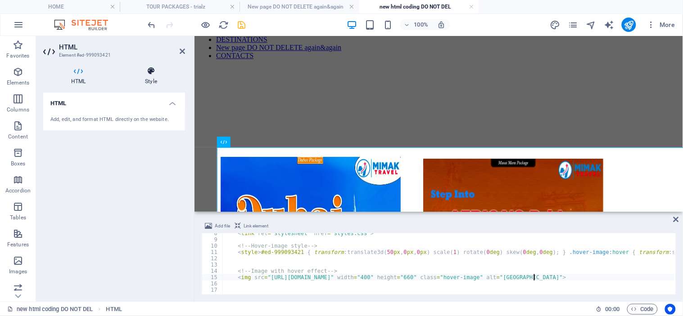
click at [153, 74] on icon at bounding box center [151, 71] width 68 height 9
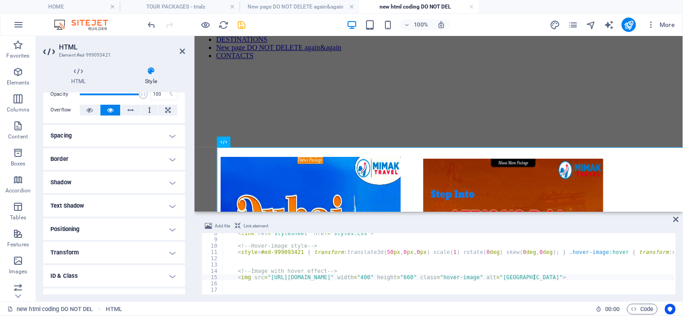
scroll to position [81, 0]
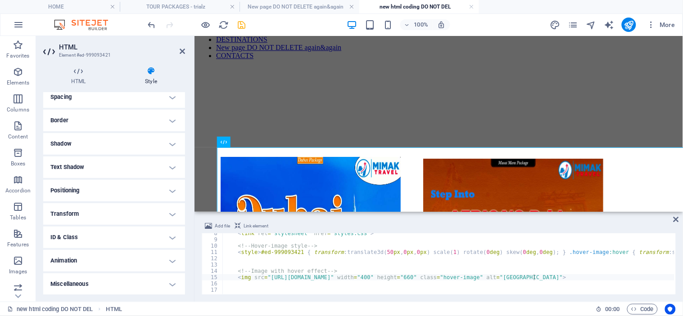
click at [93, 209] on h4 "Transform" at bounding box center [114, 214] width 142 height 22
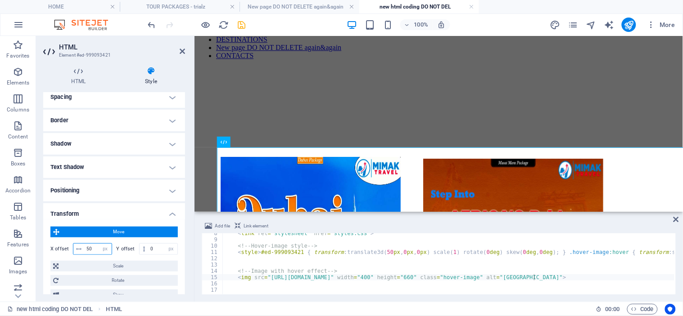
drag, startPoint x: 91, startPoint y: 248, endPoint x: 84, endPoint y: 247, distance: 7.8
click at [84, 247] on input "50" at bounding box center [97, 249] width 27 height 11
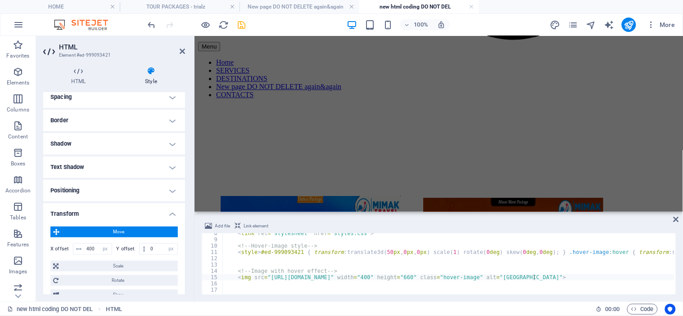
scroll to position [747, 0]
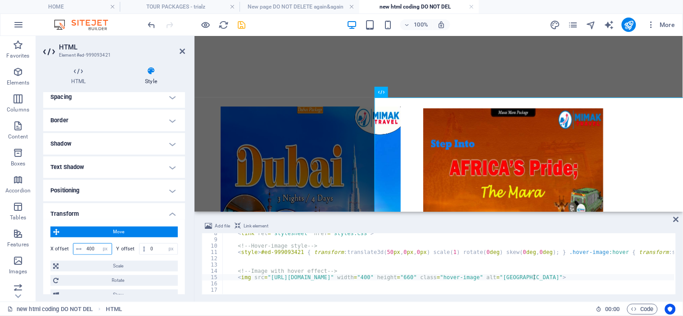
drag, startPoint x: 95, startPoint y: 248, endPoint x: 84, endPoint y: 248, distance: 10.8
click at [84, 248] on input "400" at bounding box center [97, 249] width 27 height 11
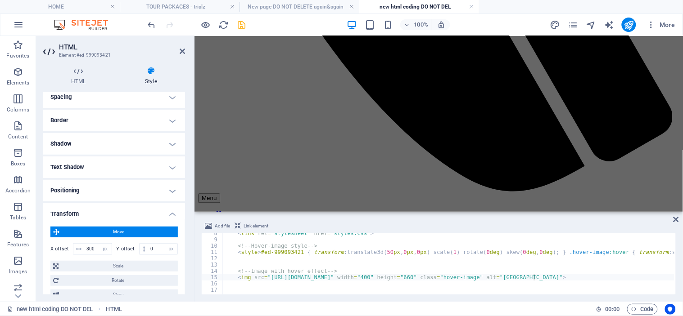
scroll to position [597, 0]
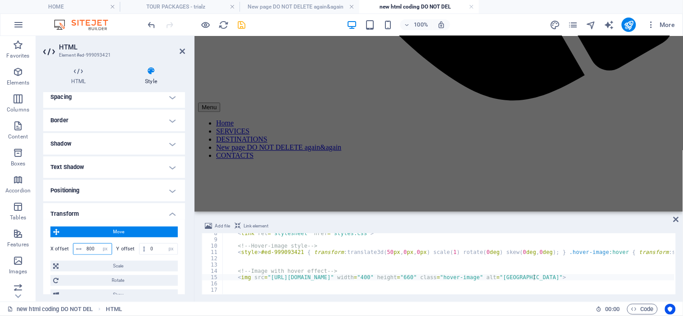
drag, startPoint x: 93, startPoint y: 249, endPoint x: 82, endPoint y: 250, distance: 10.9
click at [82, 250] on div "800 px rem % em vh vw" at bounding box center [92, 249] width 39 height 12
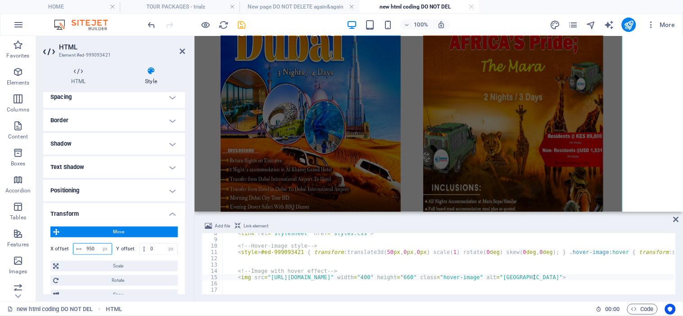
type input "950"
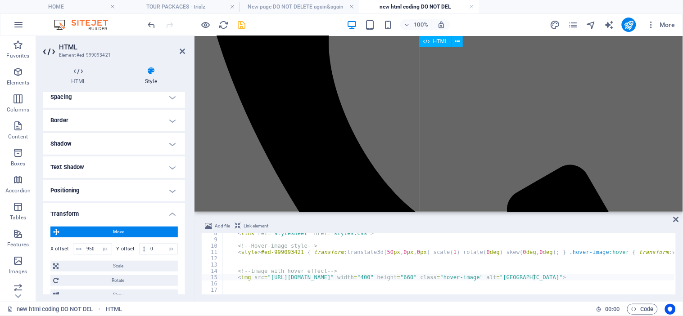
scroll to position [423, 0]
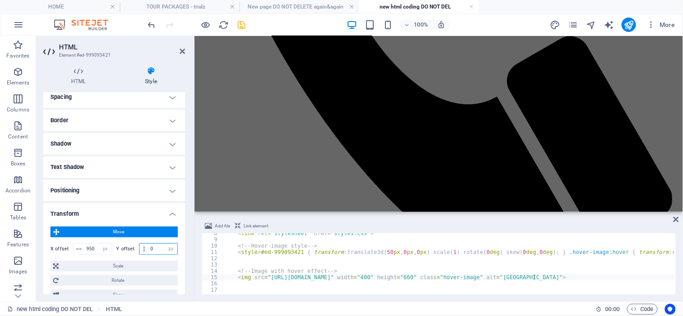
drag, startPoint x: 155, startPoint y: 250, endPoint x: 147, endPoint y: 250, distance: 7.7
click at [148, 250] on input "0" at bounding box center [162, 249] width 29 height 11
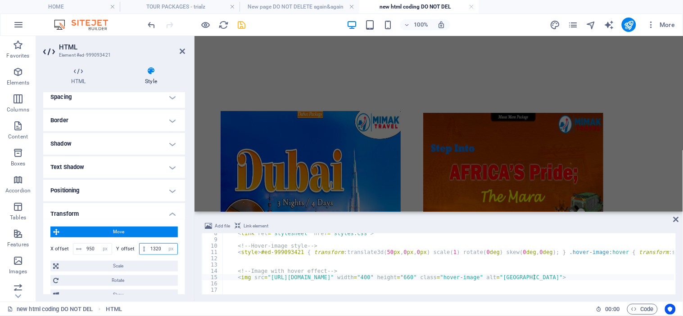
scroll to position [1467, 0]
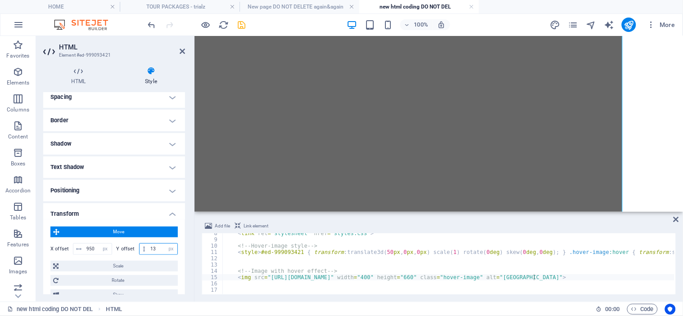
type input "1"
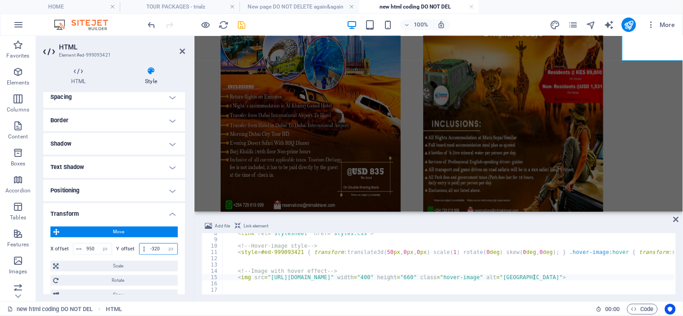
click at [150, 248] on input "-320" at bounding box center [162, 249] width 29 height 11
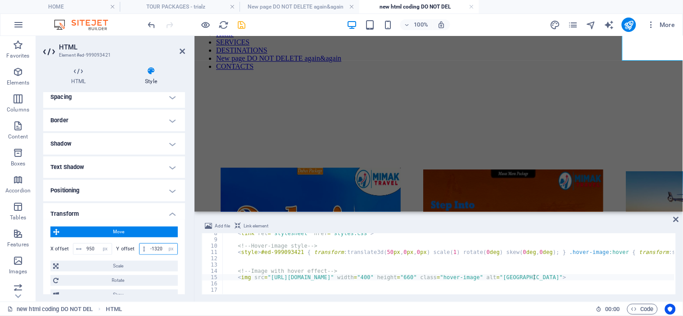
type input "-1320"
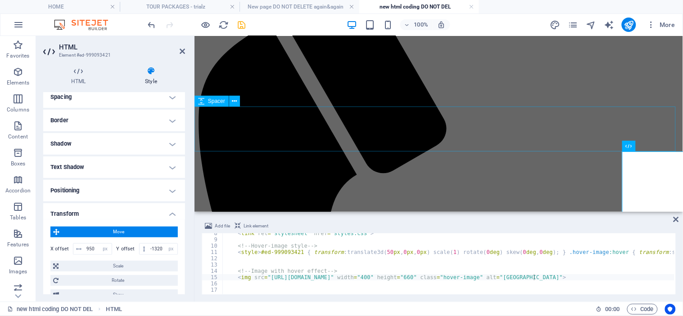
scroll to position [101, 0]
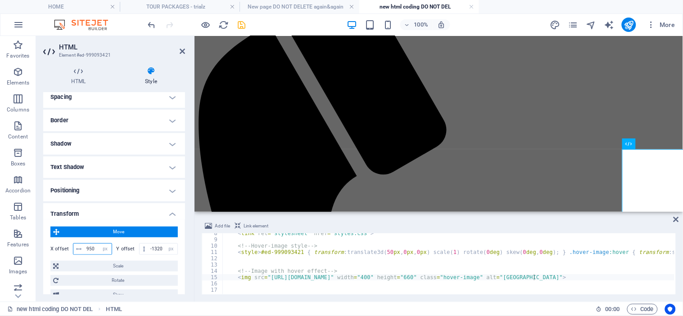
click at [94, 249] on input "950" at bounding box center [97, 249] width 27 height 11
type input "960"
click at [241, 23] on icon "save" at bounding box center [242, 25] width 10 height 10
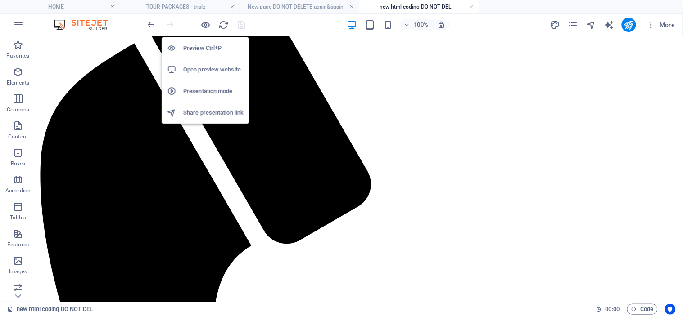
click at [203, 43] on h6 "Preview Ctrl+P" at bounding box center [213, 48] width 60 height 11
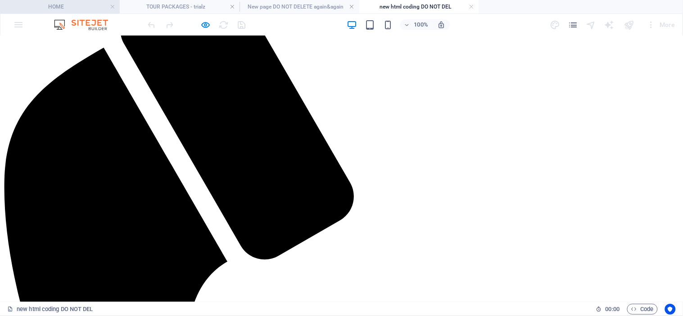
click at [70, 5] on h4 "HOME" at bounding box center [60, 7] width 120 height 10
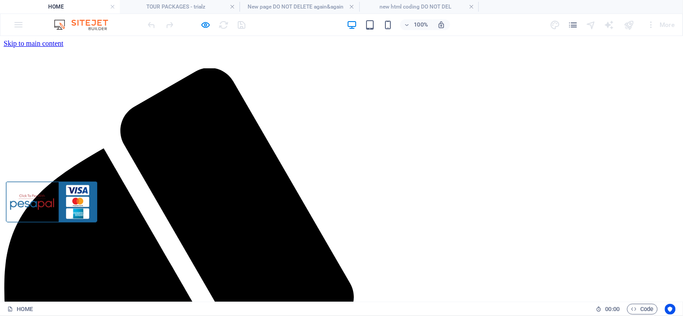
scroll to position [607, 0]
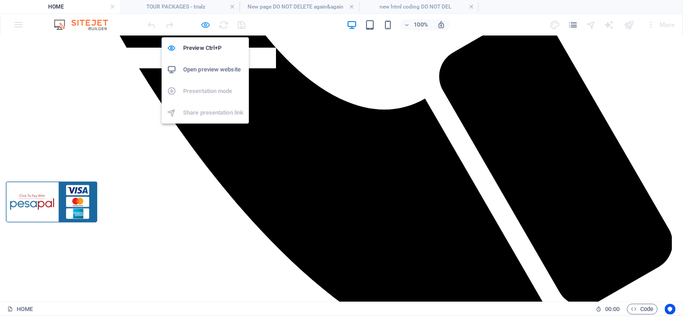
click at [204, 23] on icon "button" at bounding box center [206, 25] width 10 height 10
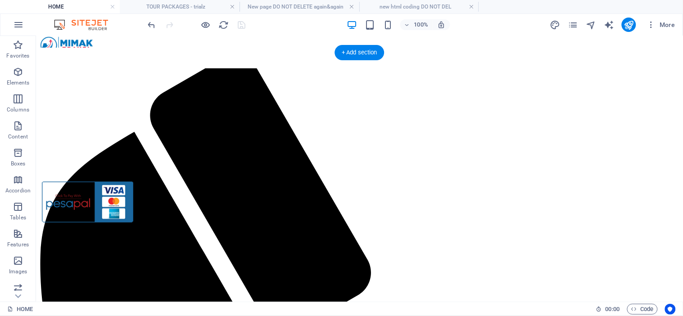
scroll to position [0, 0]
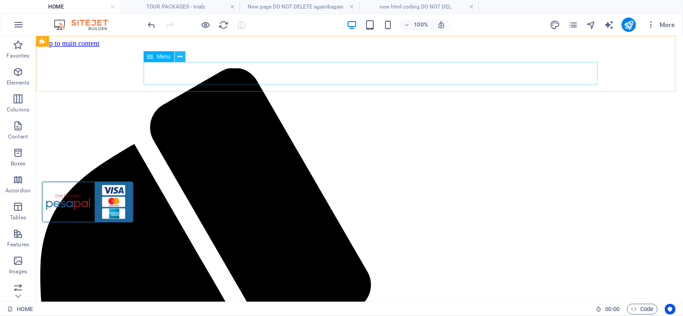
click at [178, 58] on icon at bounding box center [179, 56] width 5 height 9
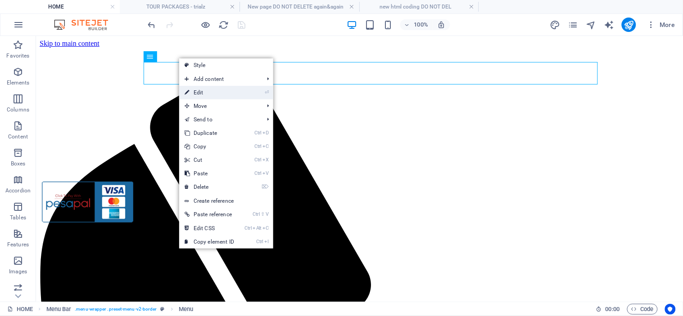
click at [209, 93] on link "⏎ Edit" at bounding box center [209, 93] width 60 height 14
select select "19"
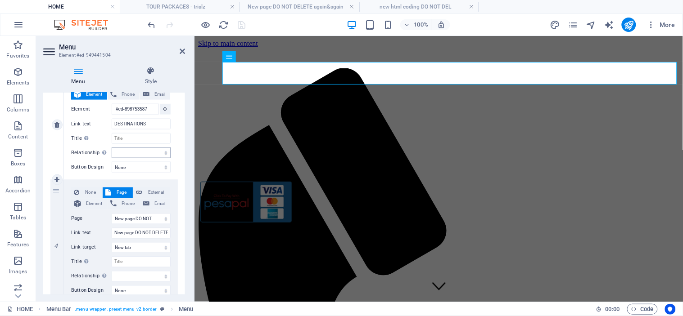
scroll to position [400, 0]
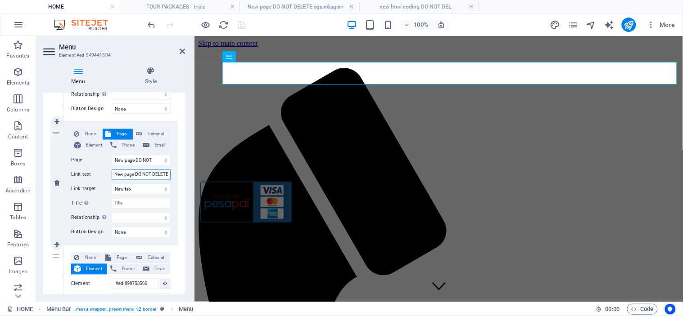
click at [158, 174] on input "New page DO NOT DELETE again&again" at bounding box center [141, 175] width 59 height 11
type input "New page DO NOT D"
select select
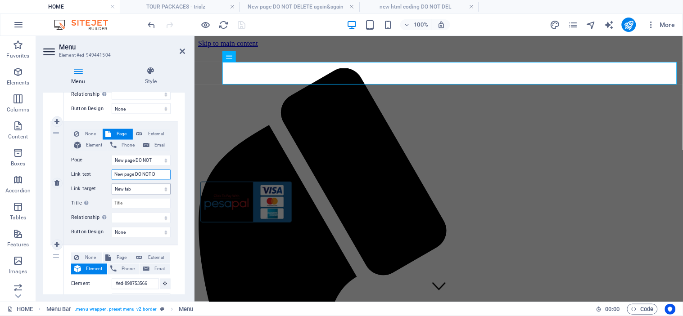
select select
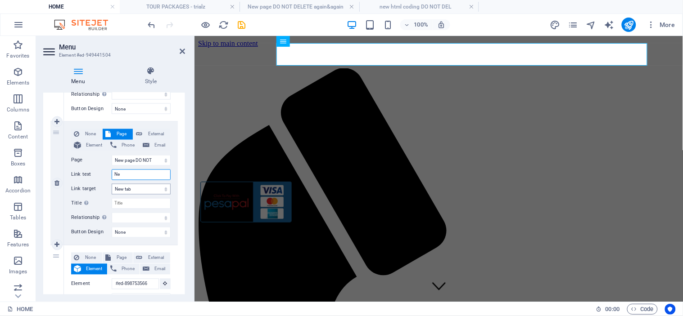
type input "N"
select select
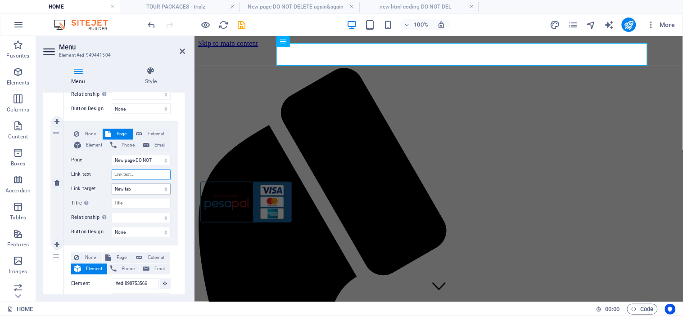
select select
type input "TORUIN"
select select
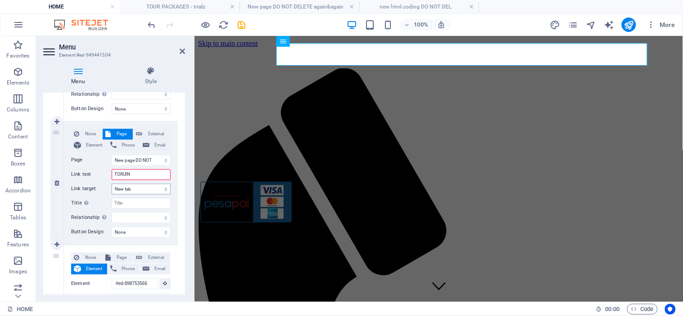
select select
type input "TORUING"
select select
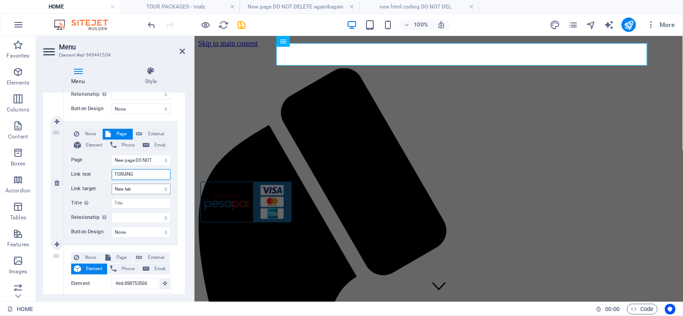
select select
type input "TO"
select select
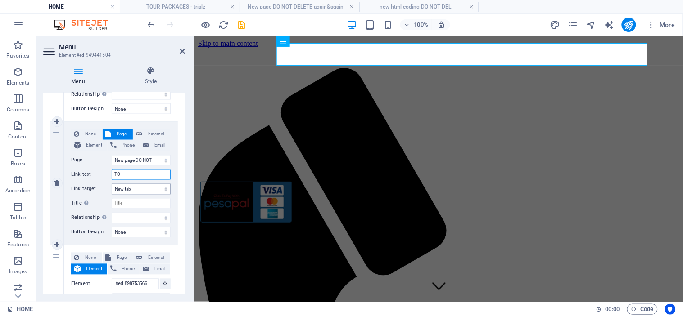
select select
type input "TOOURING"
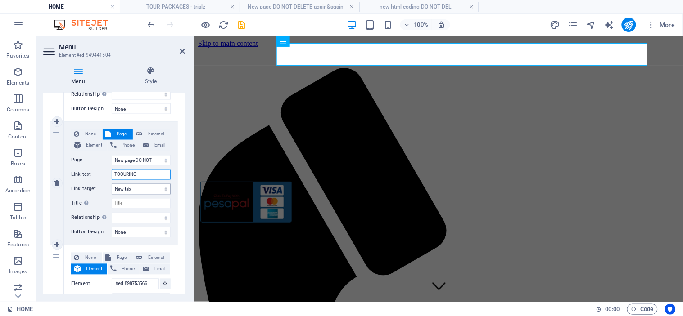
select select
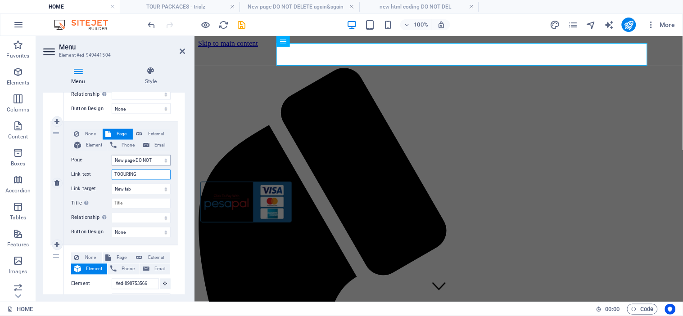
type input "TOOURING"
click at [151, 158] on select "HOME SERVICES DESTINATIONS tour tour package CONTACTS tester code trial 4 hover…" at bounding box center [141, 160] width 59 height 11
select select "20"
click at [112, 155] on select "HOME SERVICES DESTINATIONS tour tour package CONTACTS tester code trial 4 hover…" at bounding box center [141, 160] width 59 height 11
select select
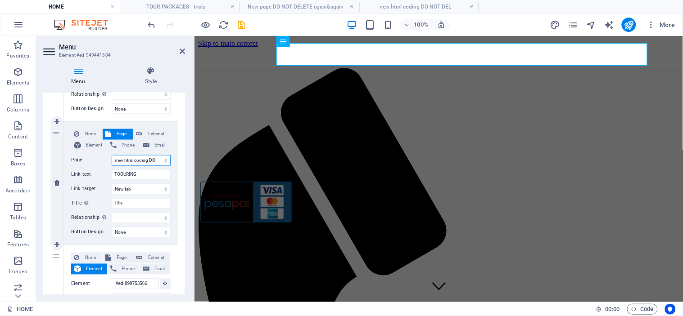
select select
click at [242, 20] on icon "save" at bounding box center [242, 25] width 10 height 10
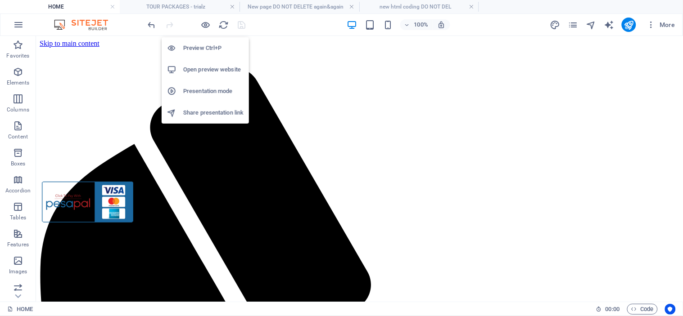
click at [196, 65] on h6 "Open preview website" at bounding box center [213, 69] width 60 height 11
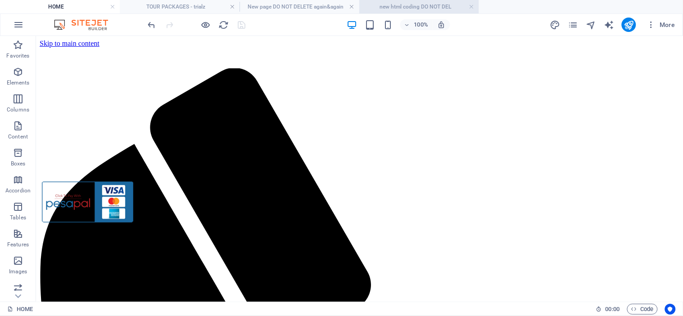
click at [392, 6] on h4 "new html coding DO NOT DEL" at bounding box center [419, 7] width 120 height 10
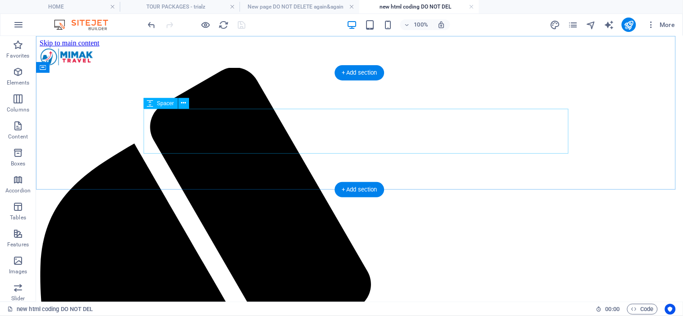
scroll to position [0, 0]
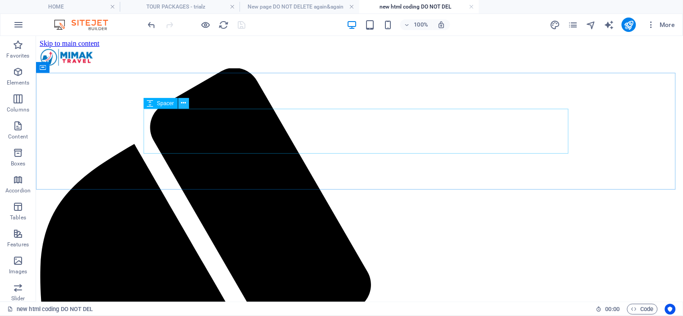
click at [185, 104] on icon at bounding box center [183, 103] width 5 height 9
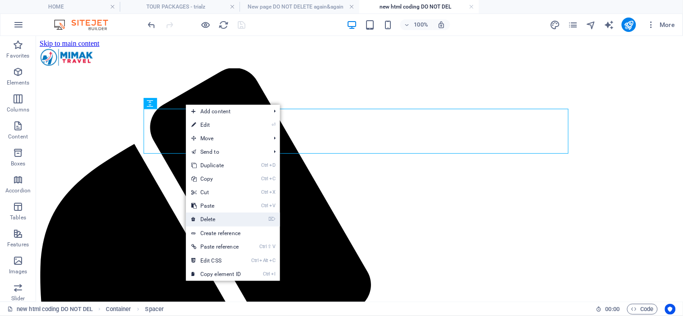
click at [232, 217] on link "⌦ Delete" at bounding box center [216, 220] width 60 height 14
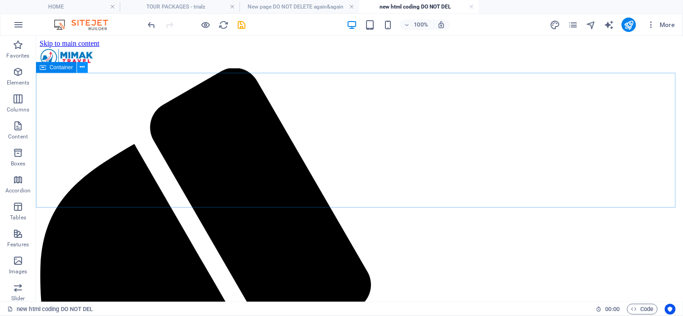
click at [83, 68] on icon at bounding box center [82, 67] width 5 height 9
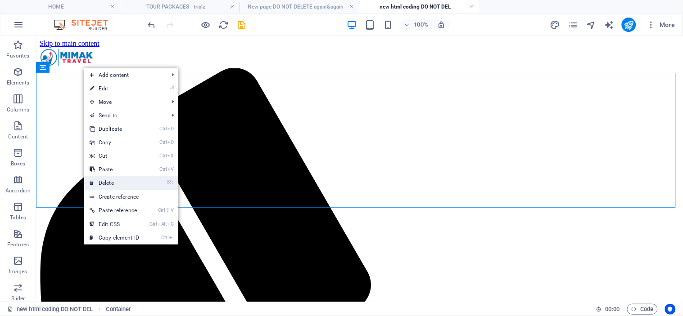
click at [127, 184] on link "⌦ Delete" at bounding box center [114, 183] width 60 height 14
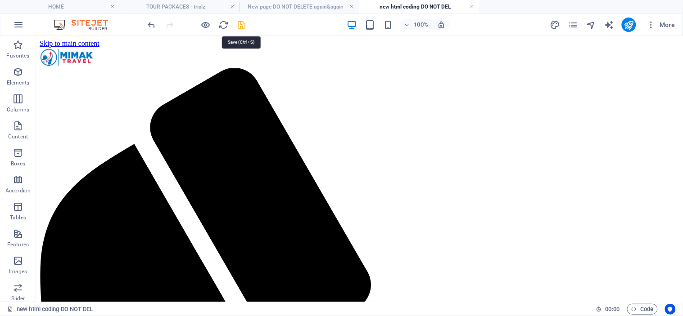
click at [242, 24] on icon "save" at bounding box center [242, 25] width 10 height 10
click at [66, 7] on h4 "HOME" at bounding box center [60, 7] width 120 height 10
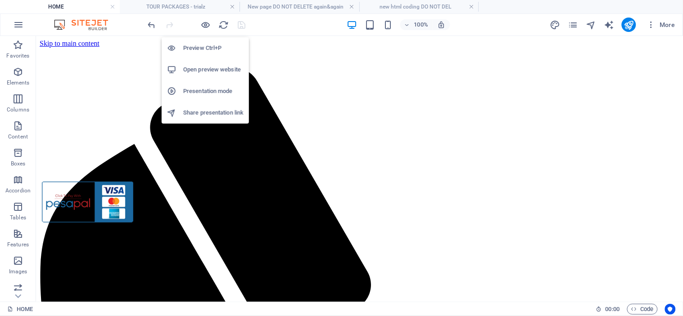
click at [204, 68] on h6 "Open preview website" at bounding box center [213, 69] width 60 height 11
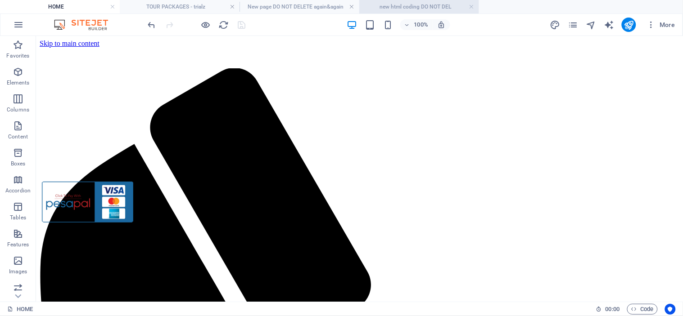
click at [401, 8] on h4 "new html coding DO NOT DEL" at bounding box center [419, 7] width 120 height 10
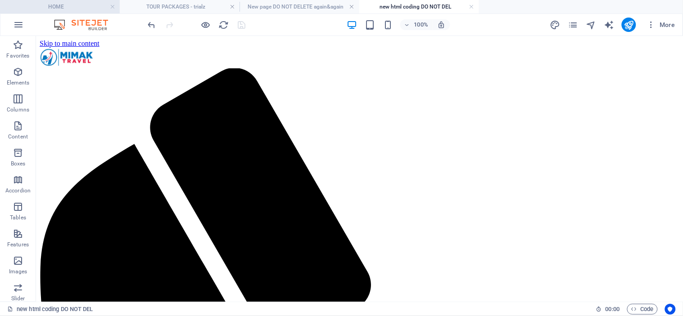
click at [55, 6] on h4 "HOME" at bounding box center [60, 7] width 120 height 10
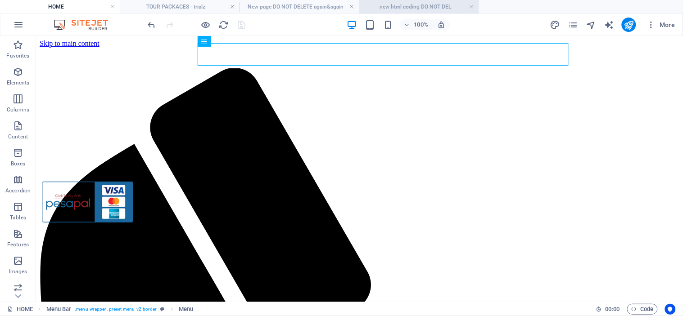
click at [405, 6] on h4 "new html coding DO NOT DEL" at bounding box center [419, 7] width 120 height 10
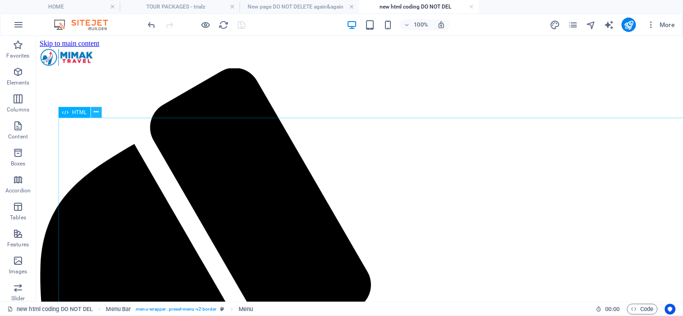
click at [94, 111] on icon at bounding box center [96, 112] width 5 height 9
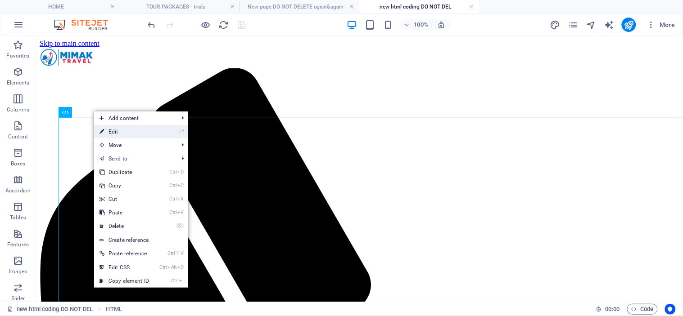
click at [113, 129] on link "⏎ Edit" at bounding box center [124, 132] width 60 height 14
select select "px"
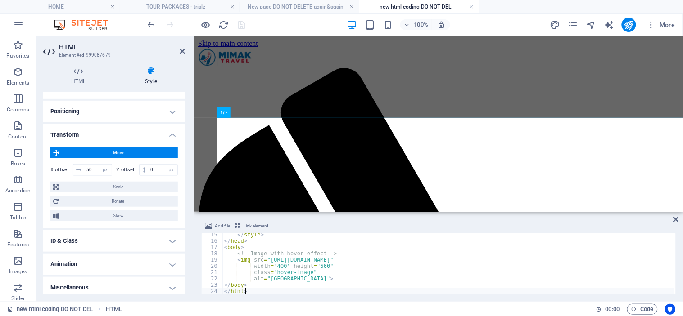
scroll to position [164, 0]
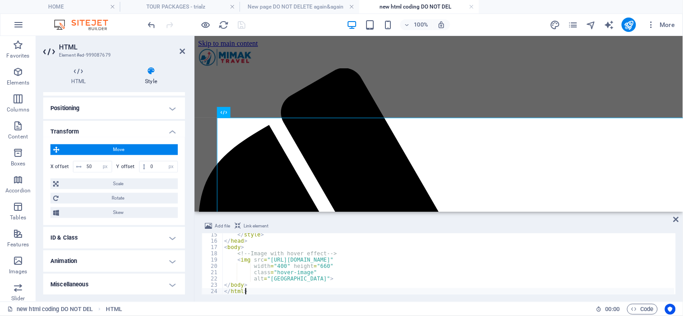
click at [83, 234] on h4 "ID & Class" at bounding box center [114, 238] width 142 height 22
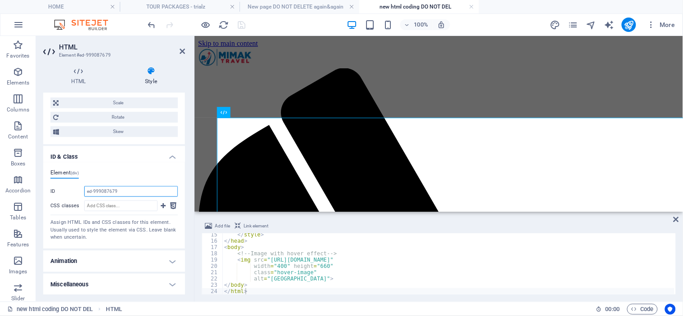
drag, startPoint x: 122, startPoint y: 192, endPoint x: 78, endPoint y: 188, distance: 43.4
click at [78, 188] on div "ID ed-999087679" at bounding box center [113, 191] width 127 height 11
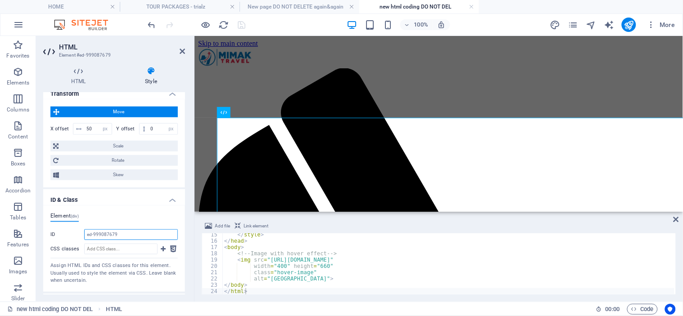
scroll to position [145, 0]
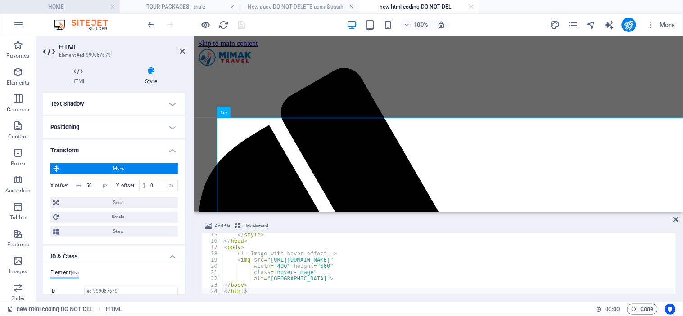
click at [88, 7] on h4 "HOME" at bounding box center [60, 7] width 120 height 10
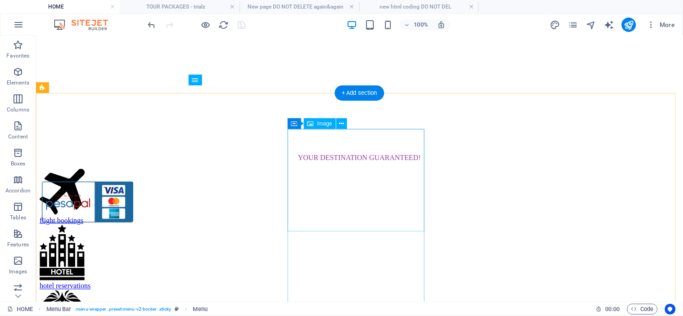
scroll to position [1100, 0]
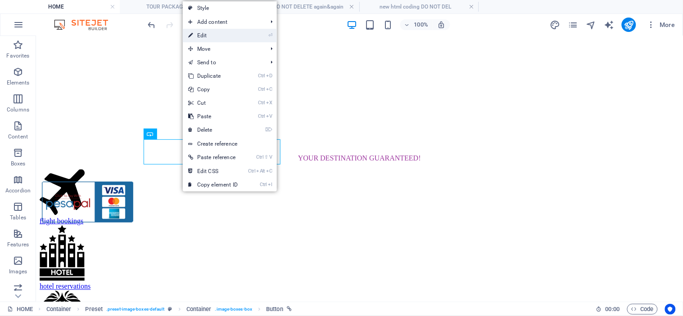
click at [222, 34] on link "⏎ Edit" at bounding box center [213, 36] width 60 height 14
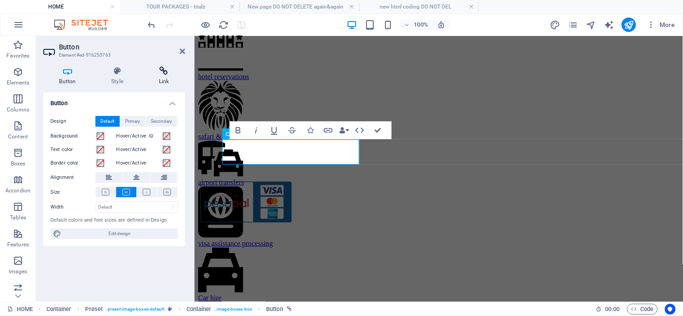
click at [162, 74] on icon at bounding box center [164, 71] width 42 height 9
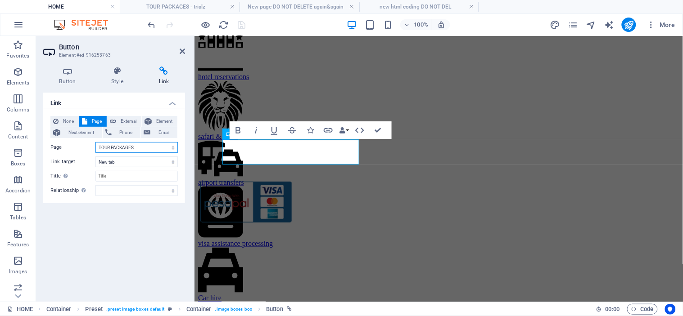
click at [172, 146] on select "HOME SERVICES DESTINATIONS tour tour package CONTACTS tester code trial 4 hover…" at bounding box center [136, 147] width 82 height 11
select select "20"
click at [95, 142] on select "HOME SERVICES DESTINATIONS tour tour package CONTACTS tester code trial 4 hover…" at bounding box center [136, 147] width 82 height 11
click at [243, 23] on icon "save" at bounding box center [242, 25] width 10 height 10
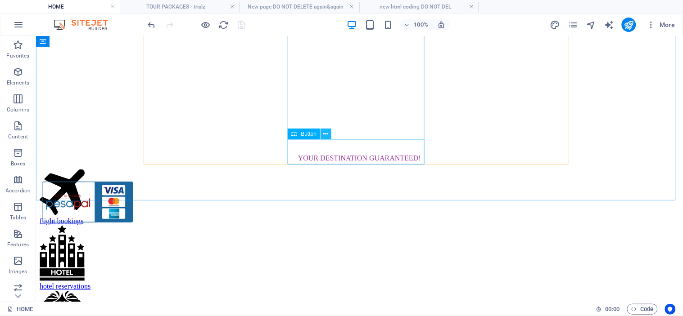
click at [327, 133] on icon at bounding box center [326, 134] width 5 height 9
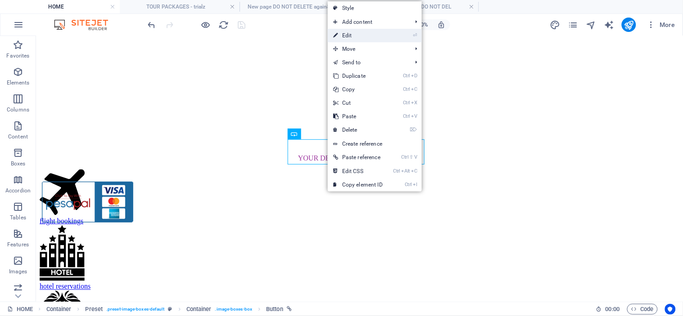
click at [363, 39] on link "⏎ Edit" at bounding box center [358, 36] width 60 height 14
select select "14"
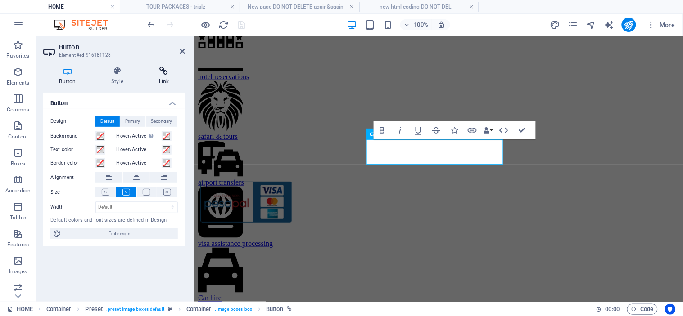
click at [167, 78] on h4 "Link" at bounding box center [164, 76] width 42 height 19
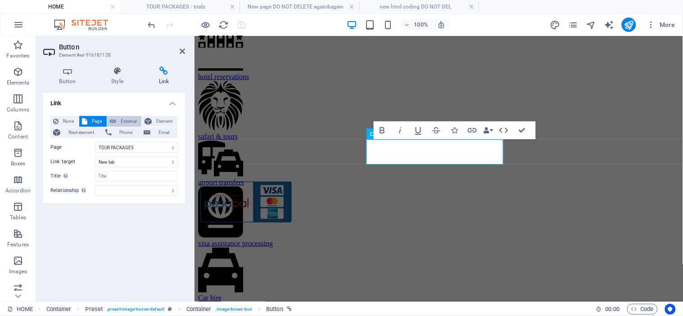
click at [131, 122] on span "External" at bounding box center [129, 121] width 20 height 11
drag, startPoint x: 135, startPoint y: 147, endPoint x: 99, endPoint y: 144, distance: 36.5
click at [99, 144] on input "/tour-packages" at bounding box center [136, 147] width 82 height 11
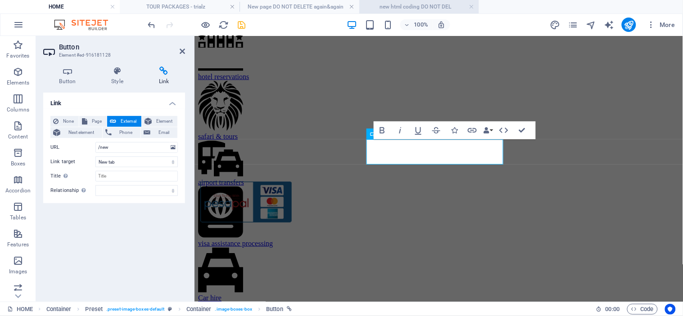
click at [407, 7] on h4 "new html coding DO NOT DEL" at bounding box center [419, 7] width 120 height 10
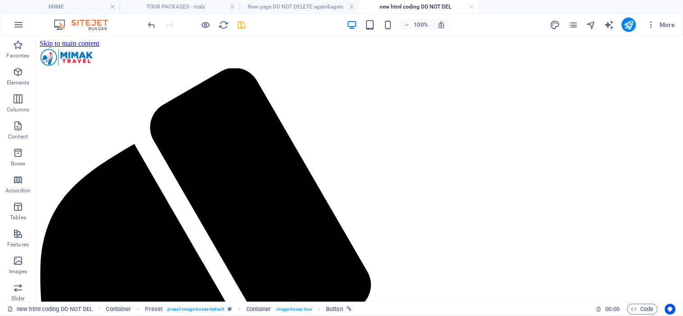
scroll to position [0, 0]
click at [577, 25] on icon "pages" at bounding box center [573, 25] width 10 height 10
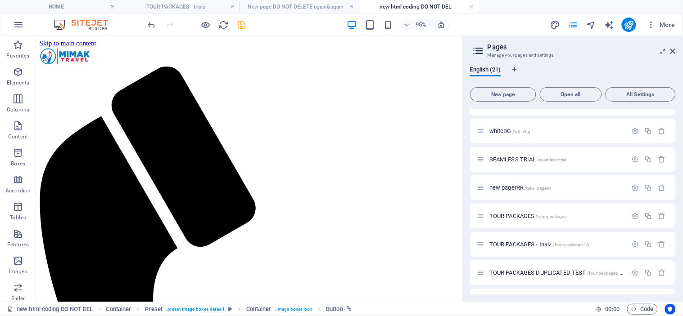
scroll to position [409, 0]
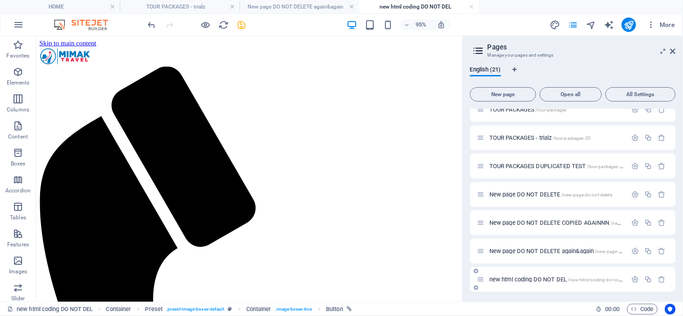
click at [512, 276] on span "new html coding DO NOT DEL /new-html-coding-do-not-del" at bounding box center [558, 279] width 138 height 7
click at [488, 278] on div "new html coding DO NOT DEL /new-html-coding-do-not-del" at bounding box center [557, 280] width 140 height 6
click at [636, 280] on icon "button" at bounding box center [635, 280] width 8 height 8
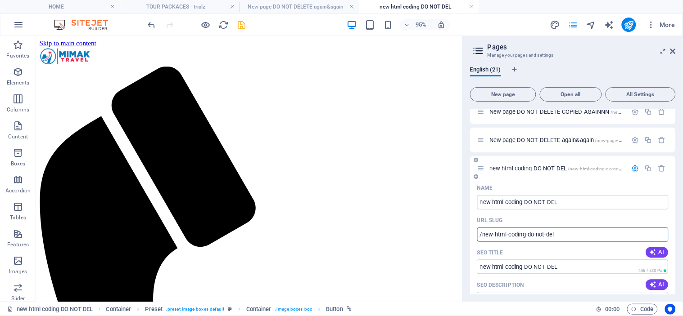
drag, startPoint x: 565, startPoint y: 232, endPoint x: 477, endPoint y: 232, distance: 88.2
click at [477, 232] on input "/new-html-coding-do-not-del" at bounding box center [572, 235] width 191 height 14
click at [83, 8] on h4 "HOME" at bounding box center [60, 7] width 120 height 10
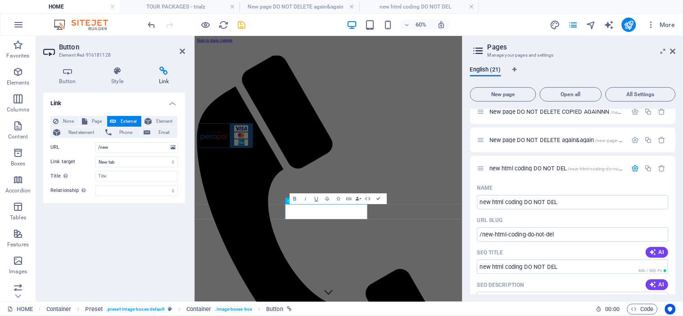
scroll to position [1100, 0]
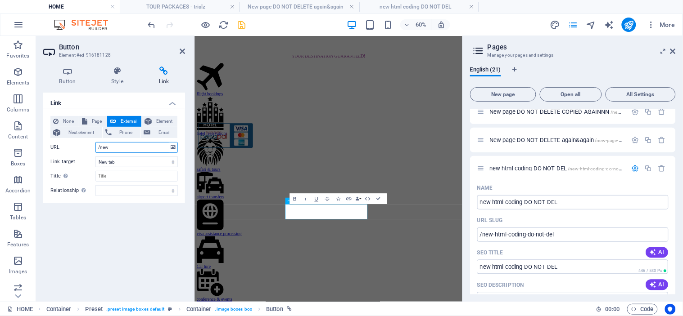
drag, startPoint x: 118, startPoint y: 146, endPoint x: 82, endPoint y: 145, distance: 36.0
click at [82, 145] on div "URL /new" at bounding box center [113, 147] width 127 height 11
paste input "-html-coding-do-not-del"
click at [160, 145] on input "/new-html-coding-do-not-del#" at bounding box center [136, 147] width 82 height 11
paste input "ed-999087679"
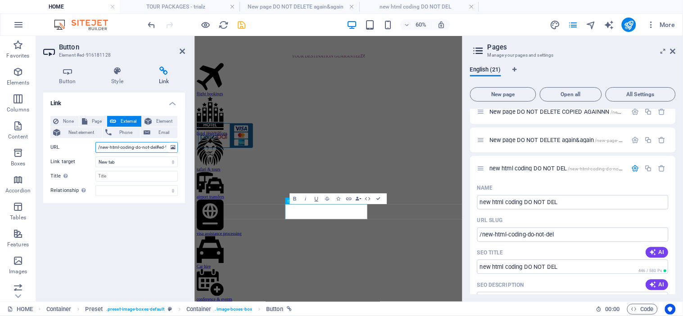
scroll to position [0, 20]
type input "/new-html-coding-do-not-del#ed-999087679"
drag, startPoint x: 244, startPoint y: 23, endPoint x: 204, endPoint y: 25, distance: 40.5
click at [244, 23] on icon "save" at bounding box center [242, 25] width 10 height 10
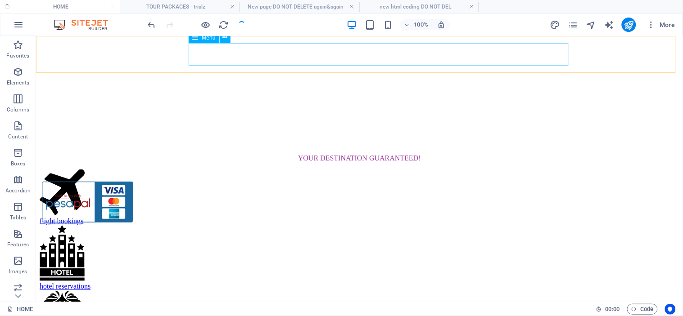
scroll to position [1077, 0]
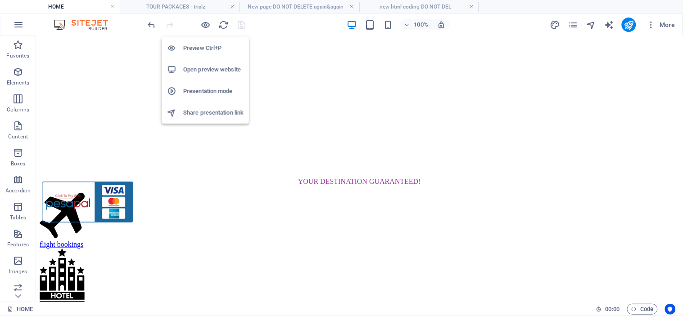
click at [206, 46] on h6 "Preview Ctrl+P" at bounding box center [213, 48] width 60 height 11
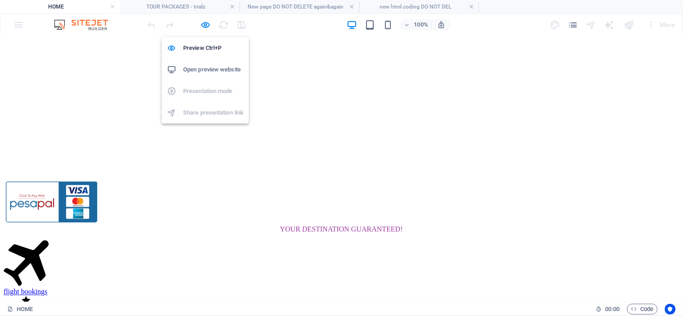
click at [193, 69] on h6 "Open preview website" at bounding box center [213, 69] width 60 height 11
click at [199, 68] on h6 "Open preview website" at bounding box center [213, 69] width 60 height 11
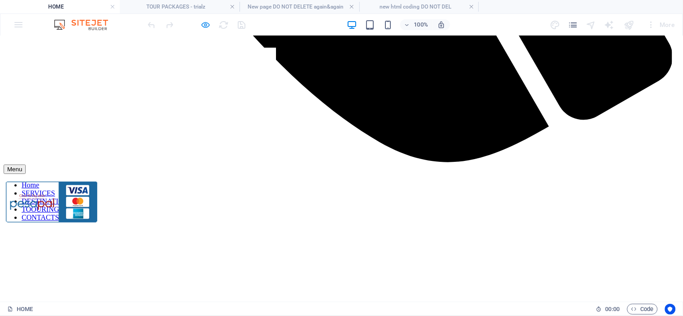
scroll to position [726, 0]
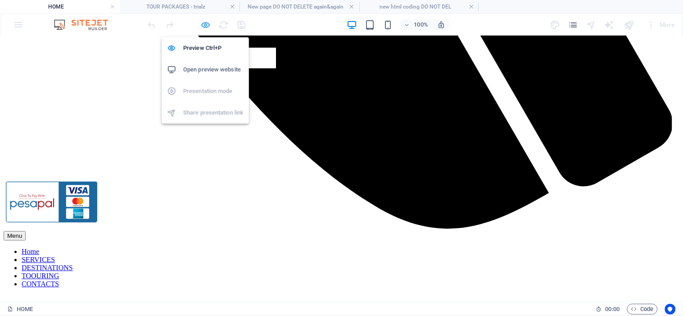
click at [205, 24] on icon "button" at bounding box center [206, 25] width 10 height 10
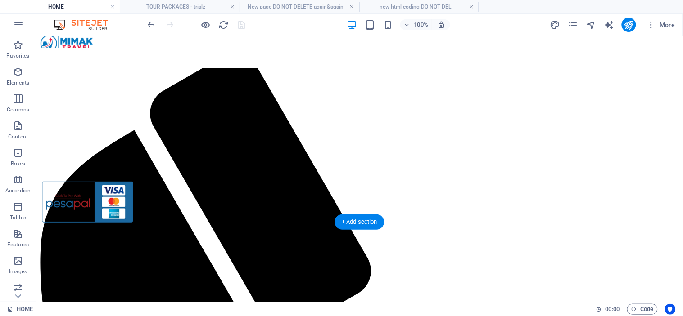
scroll to position [0, 0]
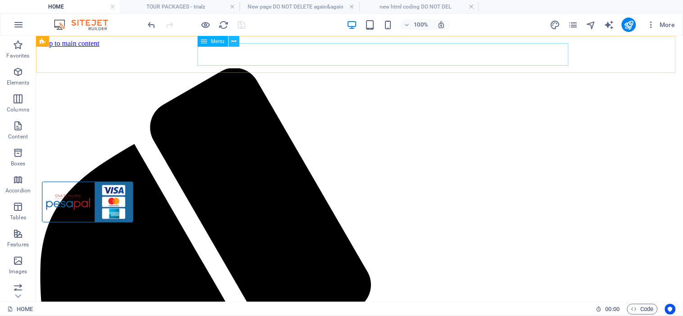
click at [234, 42] on icon at bounding box center [233, 41] width 5 height 9
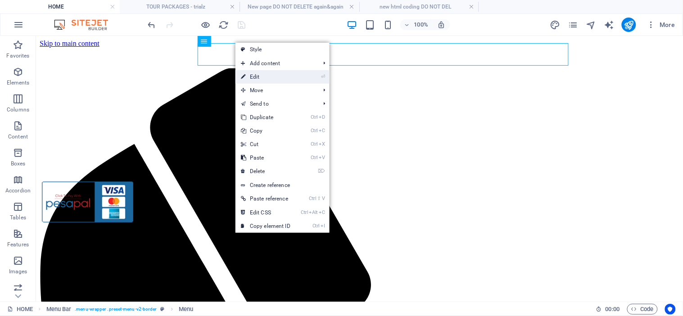
click at [264, 76] on link "⏎ Edit" at bounding box center [265, 77] width 60 height 14
select select "20"
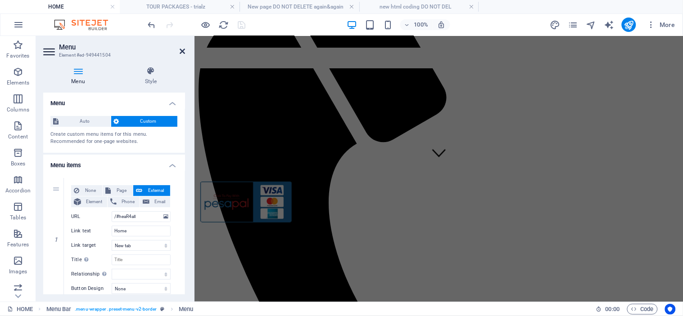
click at [182, 50] on icon at bounding box center [182, 51] width 5 height 7
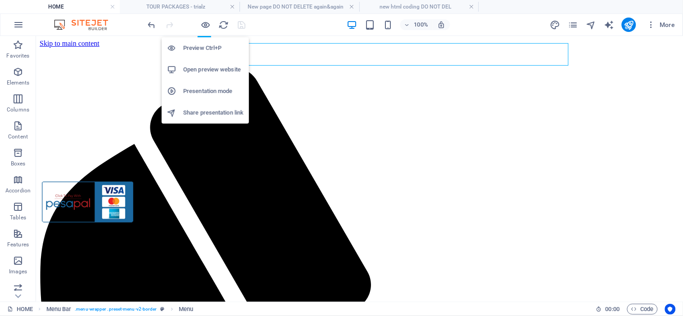
click at [194, 65] on h6 "Open preview website" at bounding box center [213, 69] width 60 height 11
click at [194, 48] on h6 "Preview Ctrl+P" at bounding box center [213, 48] width 60 height 11
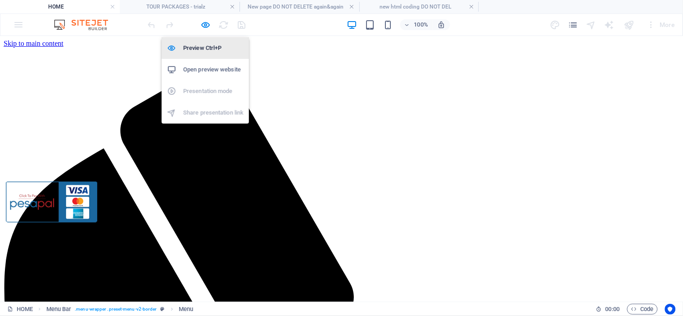
click at [194, 48] on h6 "Preview Ctrl+P" at bounding box center [213, 48] width 60 height 11
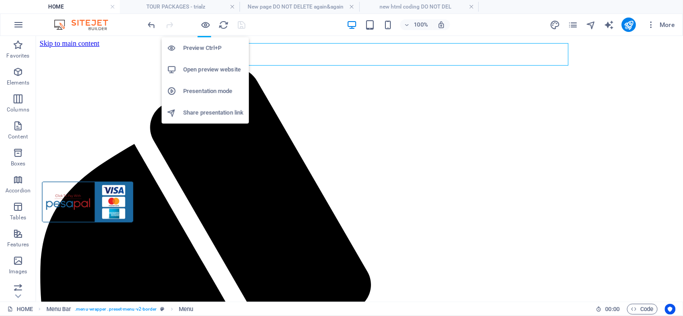
click at [203, 66] on h6 "Open preview website" at bounding box center [213, 69] width 60 height 11
